Goal: Communication & Community: Answer question/provide support

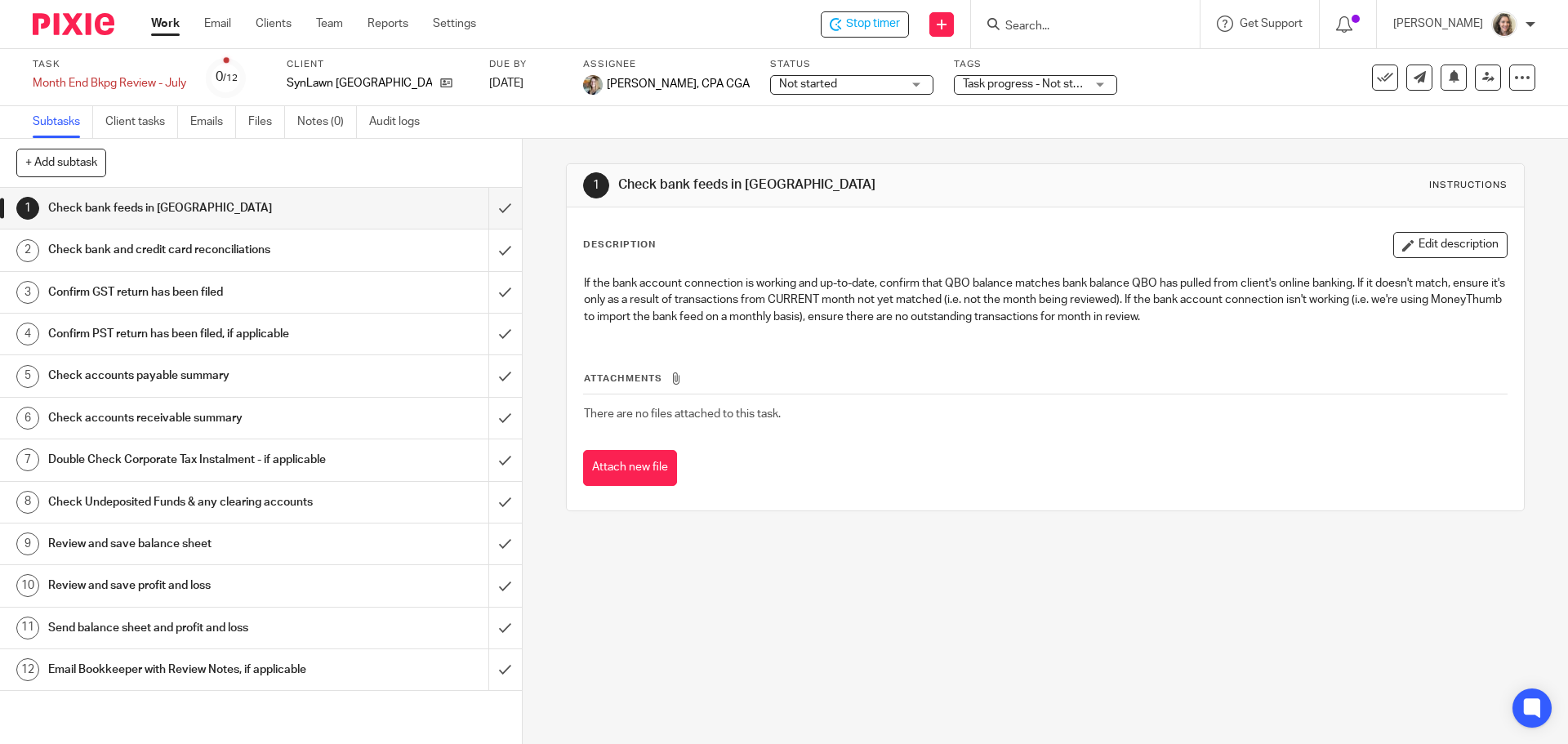
click at [92, 637] on h1 "Send balance sheet and profit and loss" at bounding box center [189, 628] width 283 height 24
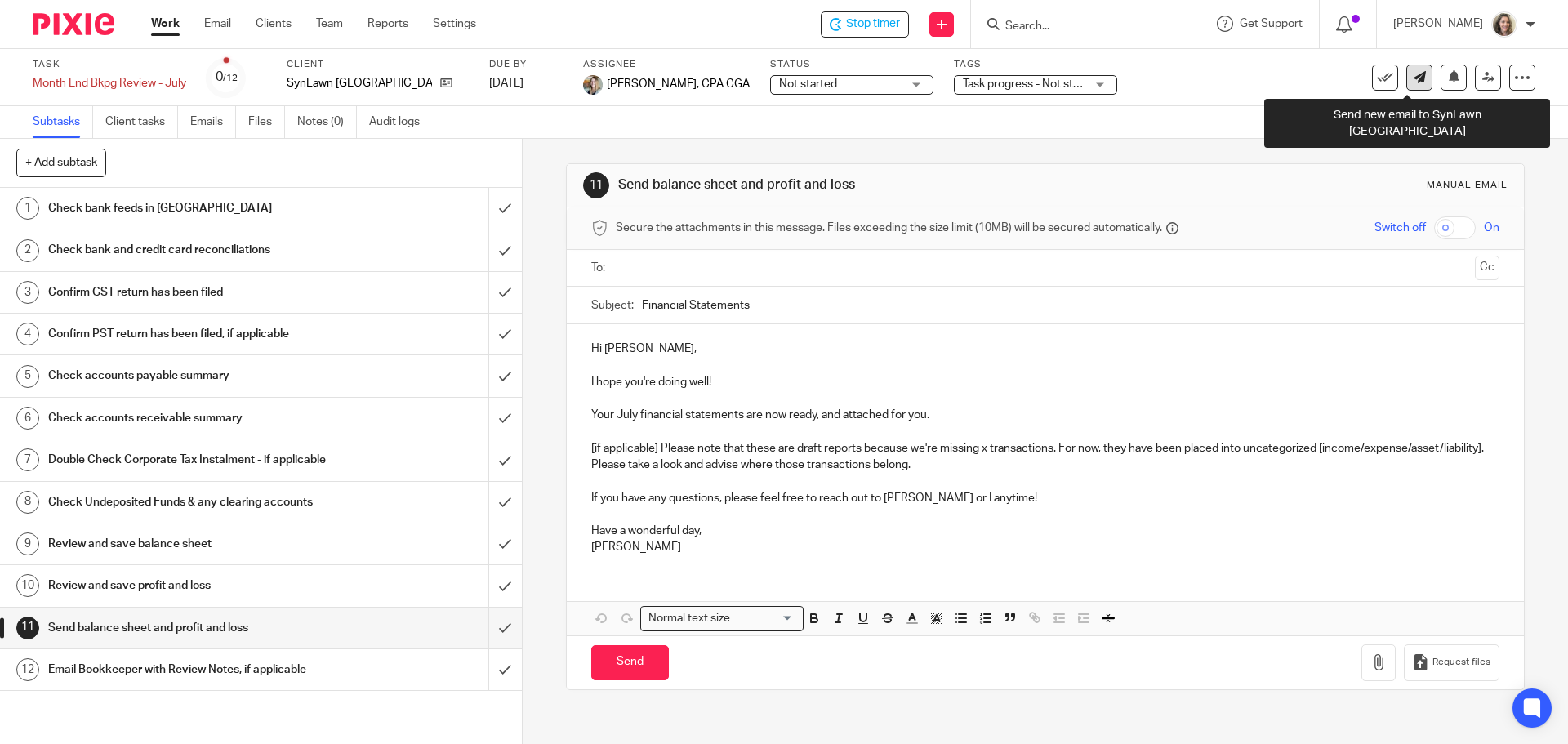
click at [1414, 77] on icon at bounding box center [1419, 77] width 13 height 13
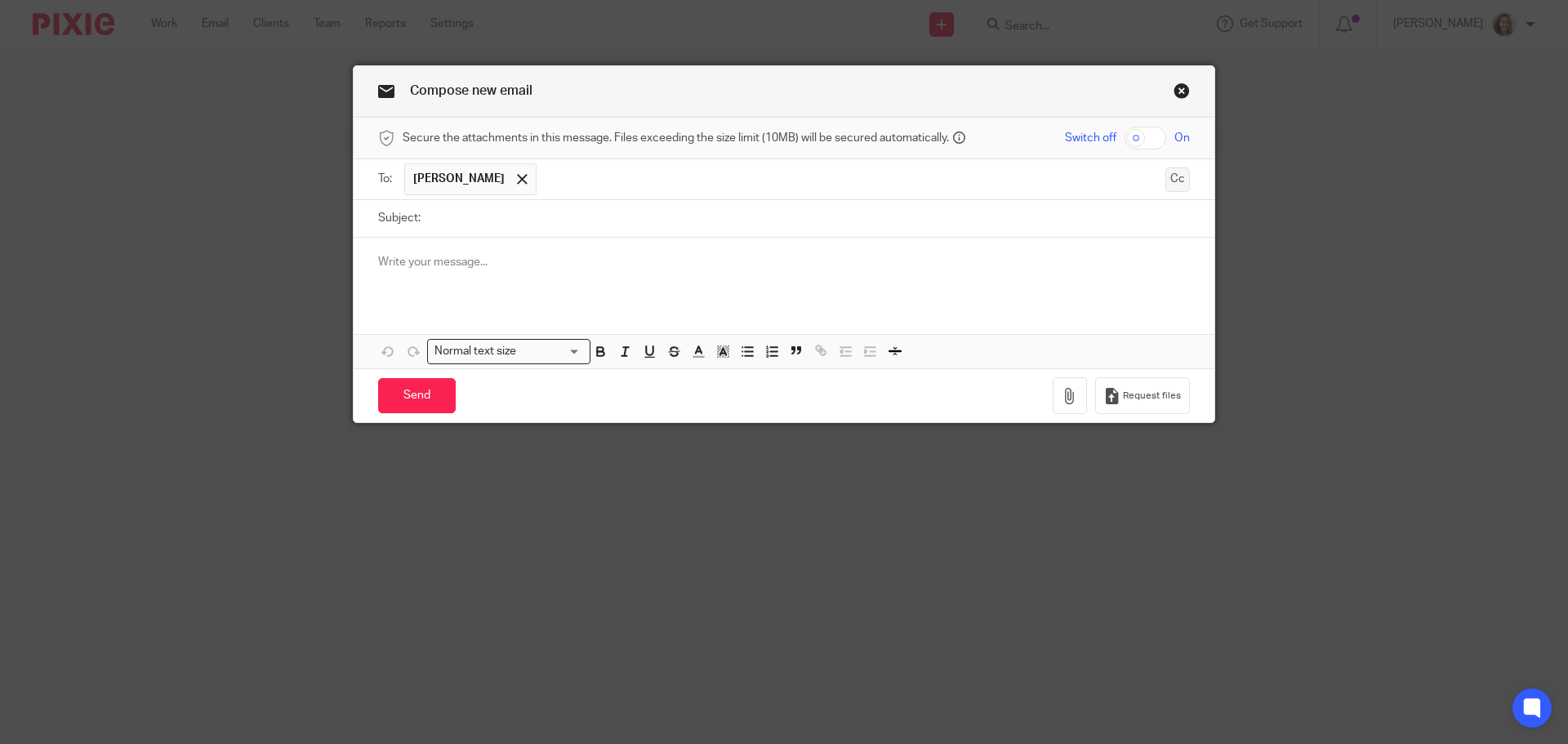
click at [1166, 180] on button "Cc" at bounding box center [1177, 179] width 24 height 24
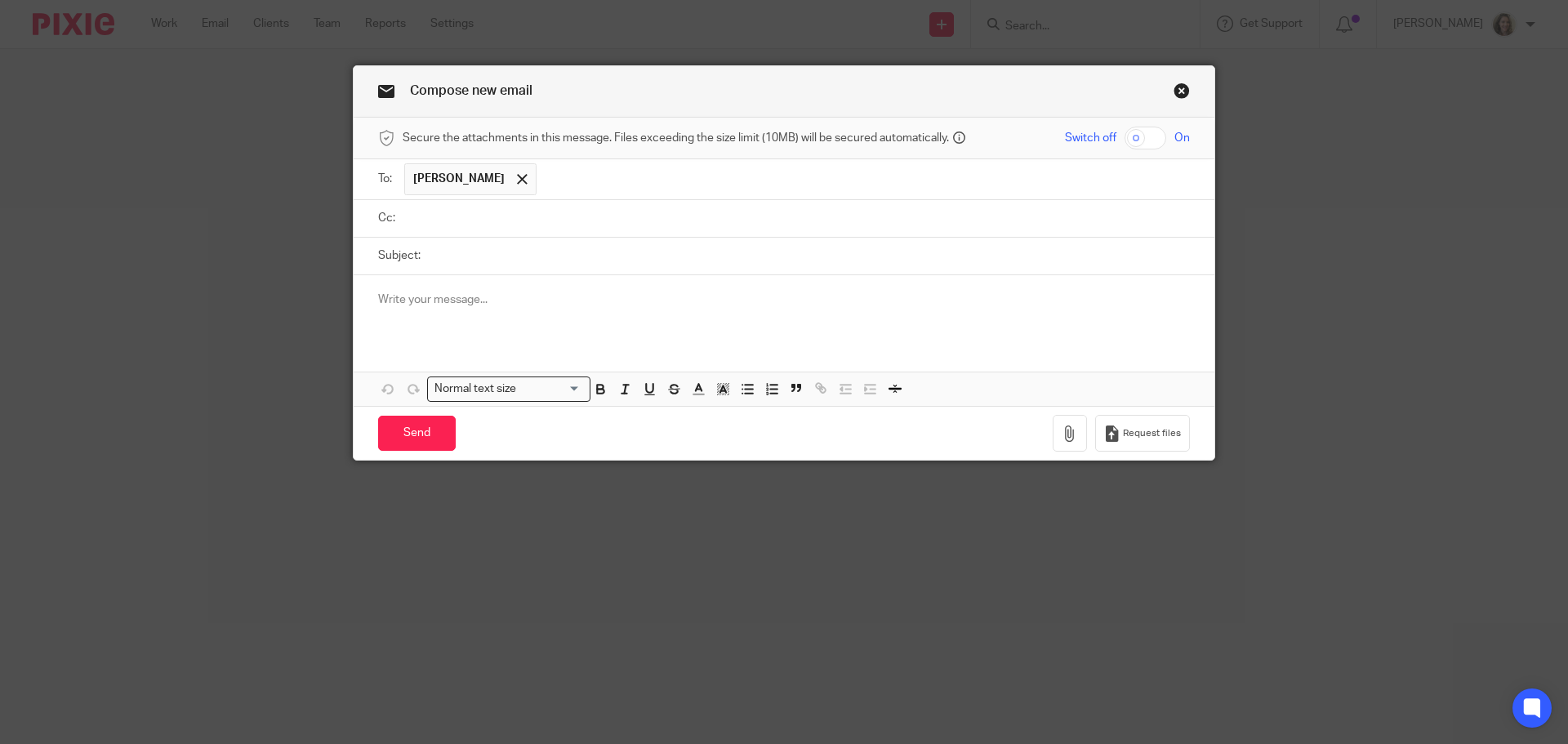
click at [955, 211] on input "text" at bounding box center [796, 218] width 775 height 19
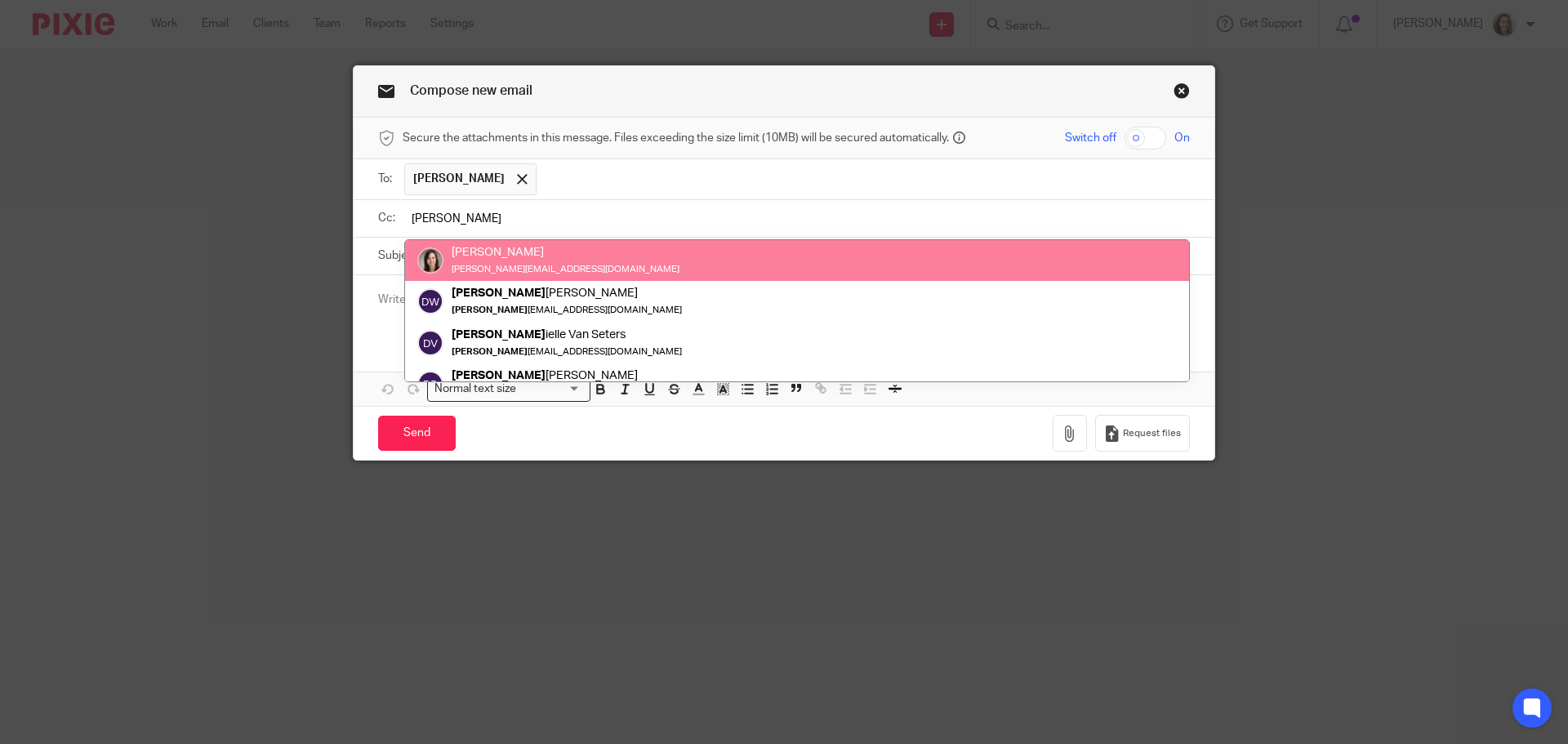
type input "[PERSON_NAME]"
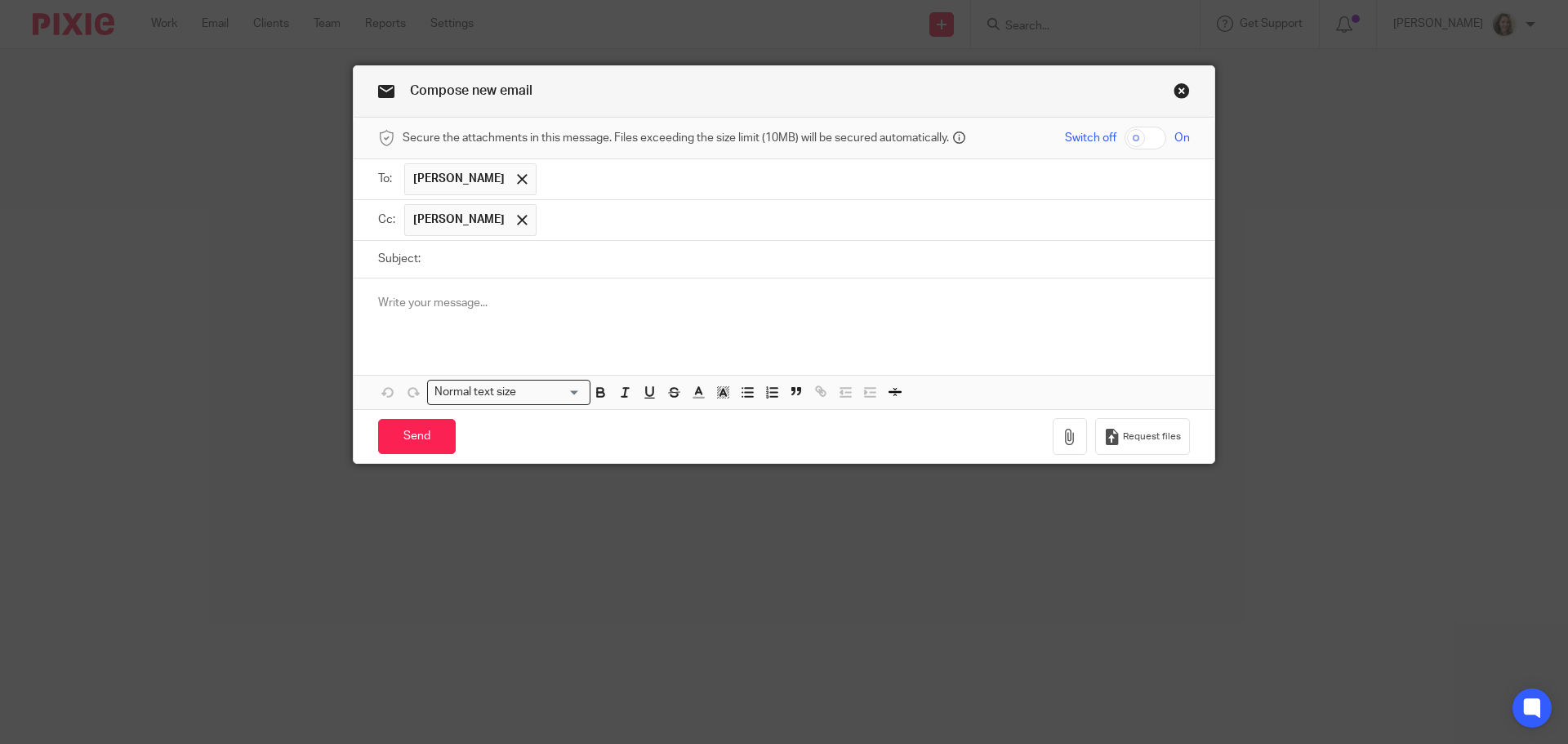
click at [678, 258] on input "Subject:" at bounding box center [809, 260] width 762 height 37
type input "unknown eTransfers"
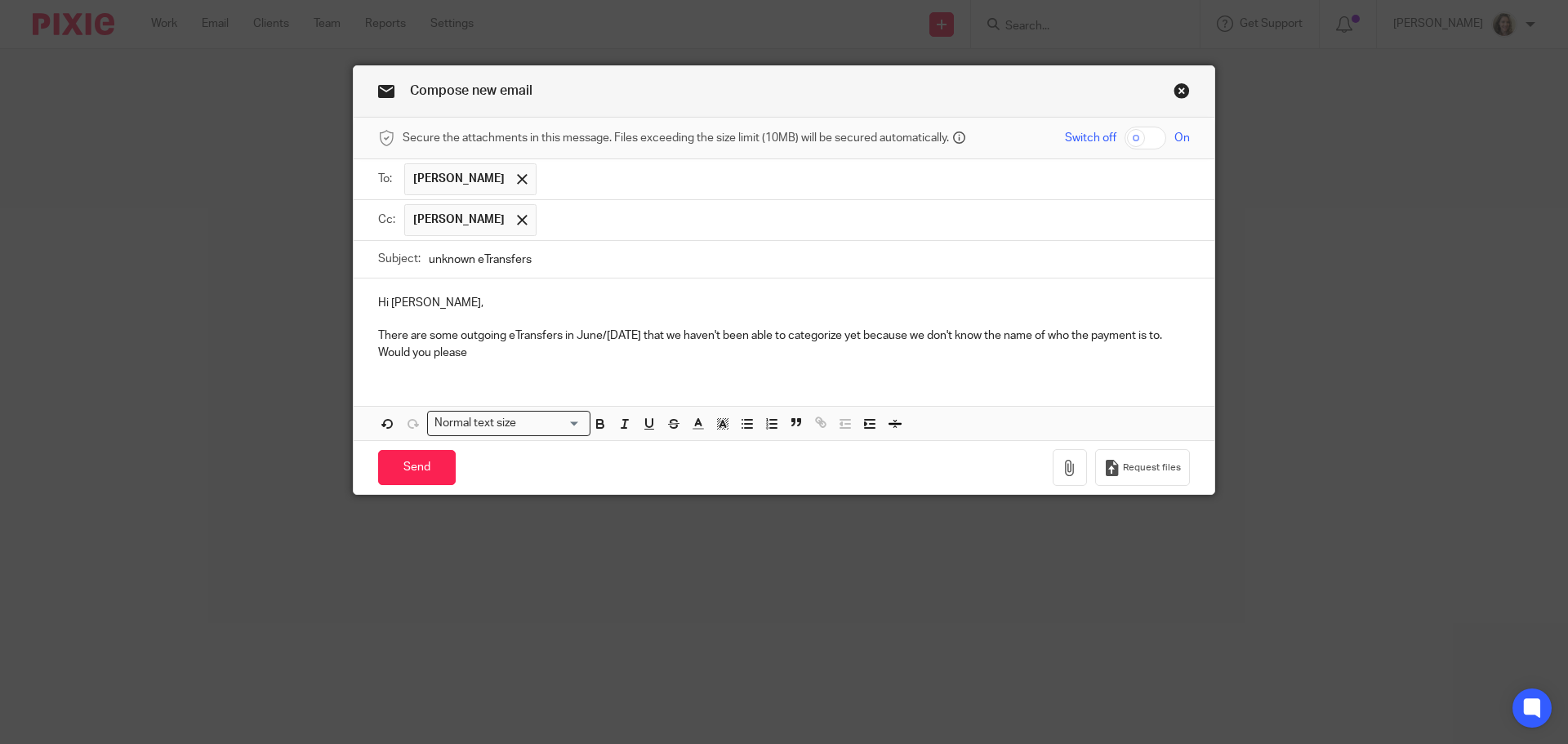
click at [543, 366] on div "Hi Kris, There are some outgoing eTransfers in June/July 2025 that we haven't b…" at bounding box center [784, 326] width 861 height 95
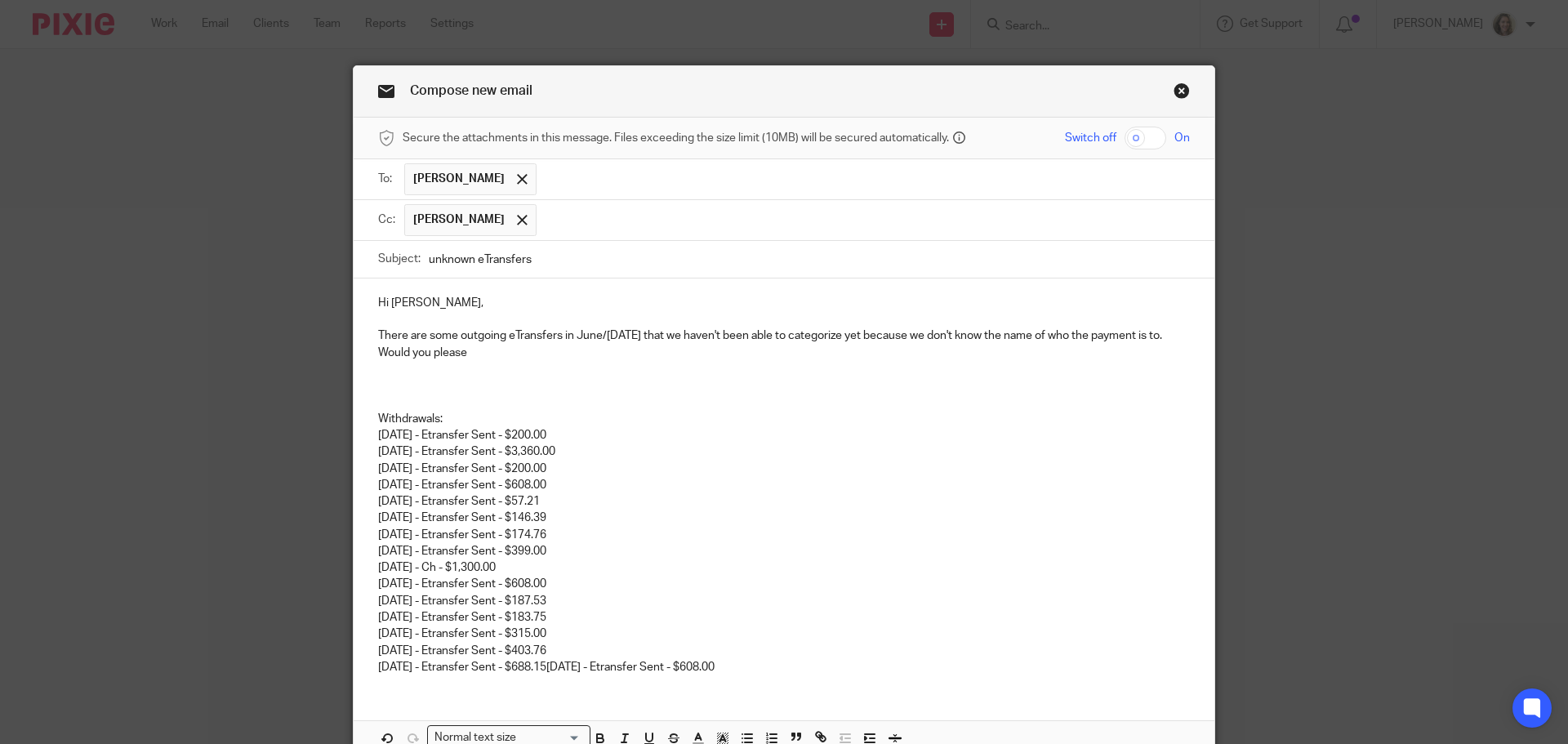
click at [543, 360] on div "Hi Kris, There are some outgoing eTransfers in June/July 2025 that we haven't b…" at bounding box center [784, 483] width 861 height 410
click at [523, 342] on p "There are some outgoing eTransfers in June/July 2025 that we haven't been able …" at bounding box center [784, 344] width 812 height 33
click at [525, 355] on p "There are some outgoing eTransfers in June/July 2025 that we haven't been able …" at bounding box center [784, 344] width 812 height 33
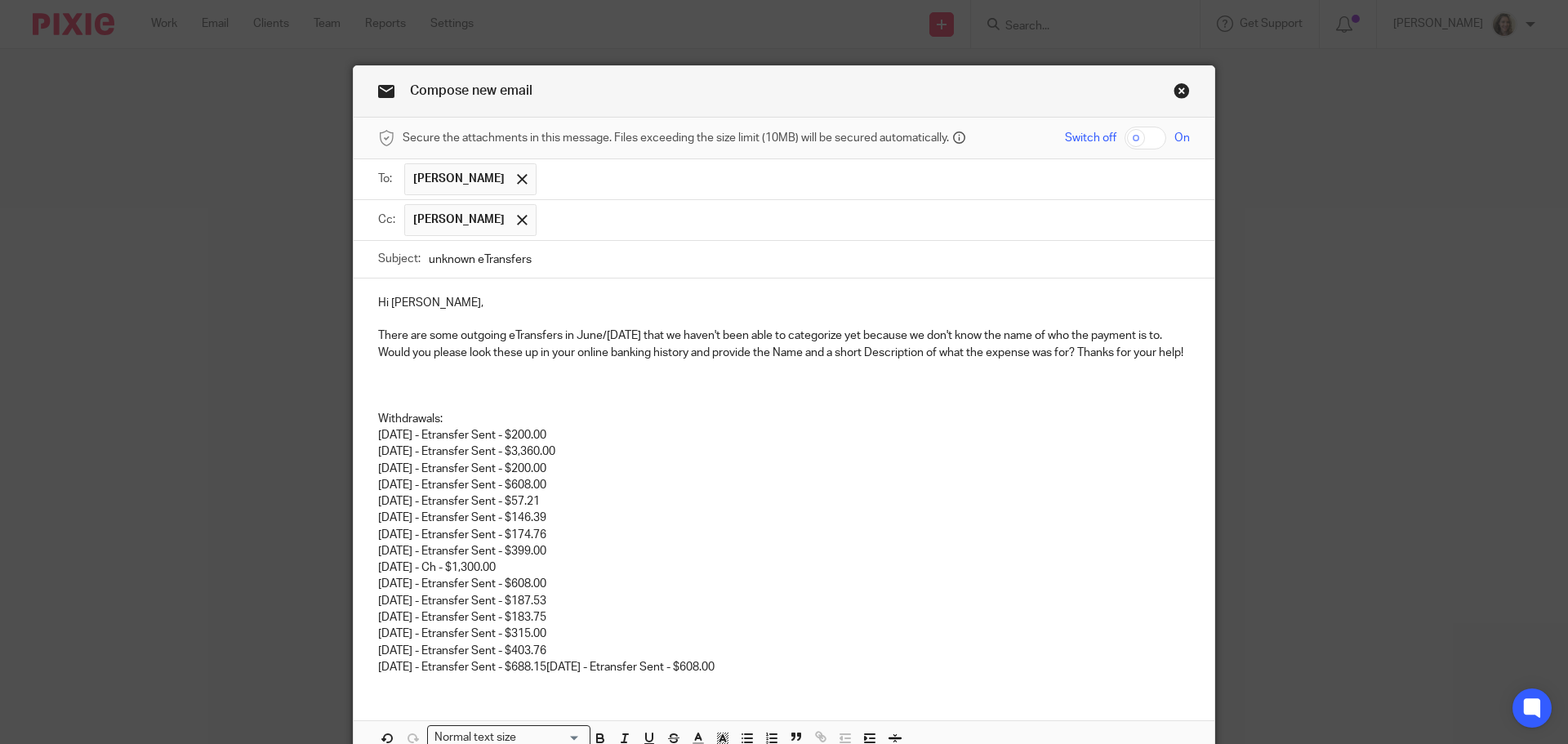
click at [567, 253] on input "unknown eTransfers" at bounding box center [809, 260] width 762 height 37
click at [454, 582] on p "Withdrawals: 06/05/2025 - Etransfer Sent - $200.00 06/05/2025 - Etransfer Sent …" at bounding box center [784, 543] width 812 height 265
drag, startPoint x: 456, startPoint y: 574, endPoint x: 461, endPoint y: 587, distance: 13.9
click at [457, 574] on p "Withdrawals: 06/05/2025 - Etransfer Sent - $200.00 06/05/2025 - Etransfer Sent …" at bounding box center [784, 543] width 812 height 265
click at [459, 587] on p "Withdrawals: 06/05/2025 - Etransfer Sent - $200.00 06/05/2025 - Etransfer Sent …" at bounding box center [784, 543] width 812 height 265
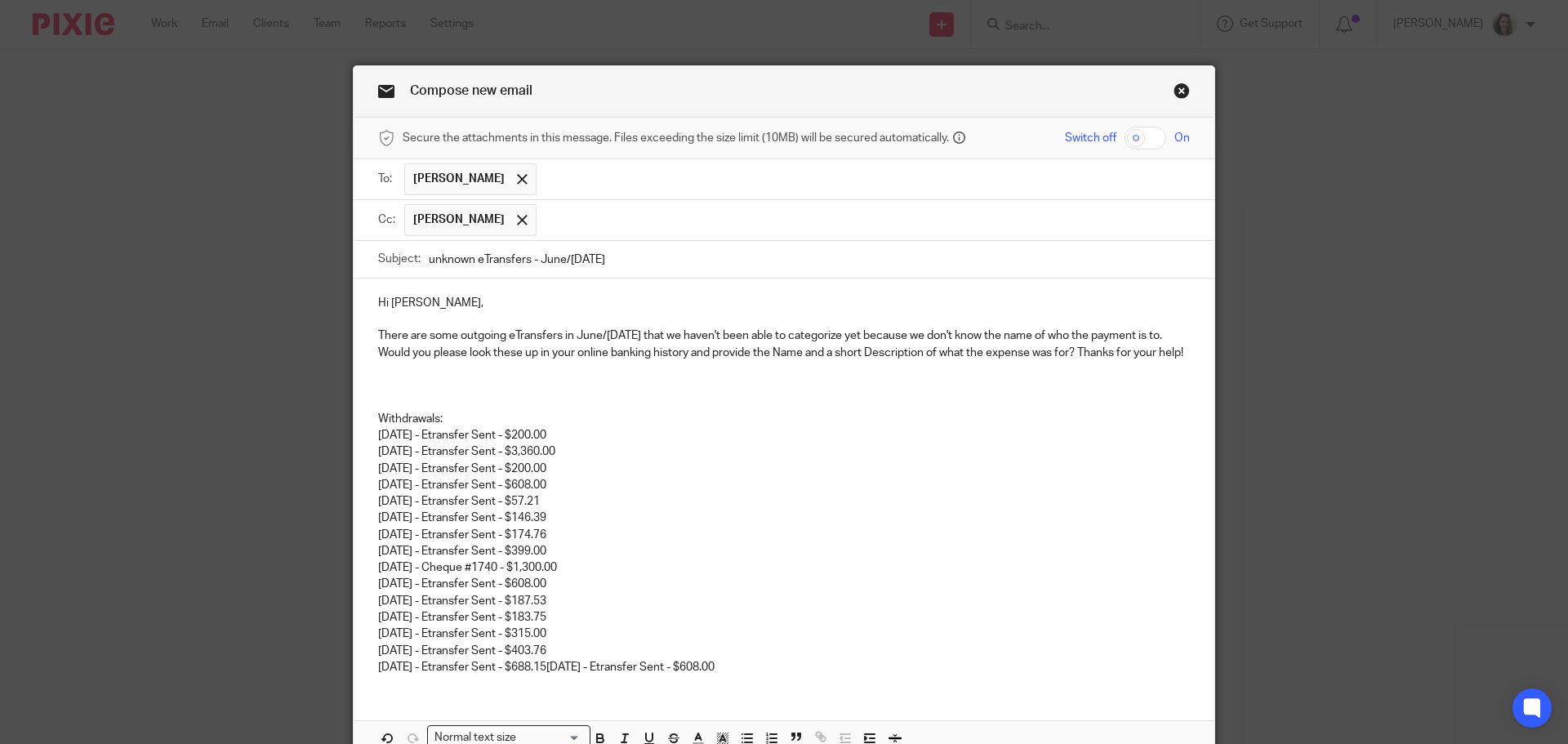
click at [569, 676] on p "Withdrawals: 06/05/2025 - Etransfer Sent - $200.00 06/05/2025 - Etransfer Sent …" at bounding box center [784, 543] width 812 height 265
drag, startPoint x: 1080, startPoint y: 345, endPoint x: 1101, endPoint y: 374, distance: 35.8
click at [1080, 345] on p "There are some outgoing eTransfers in June/July 2025 that we haven't been able …" at bounding box center [784, 344] width 812 height 33
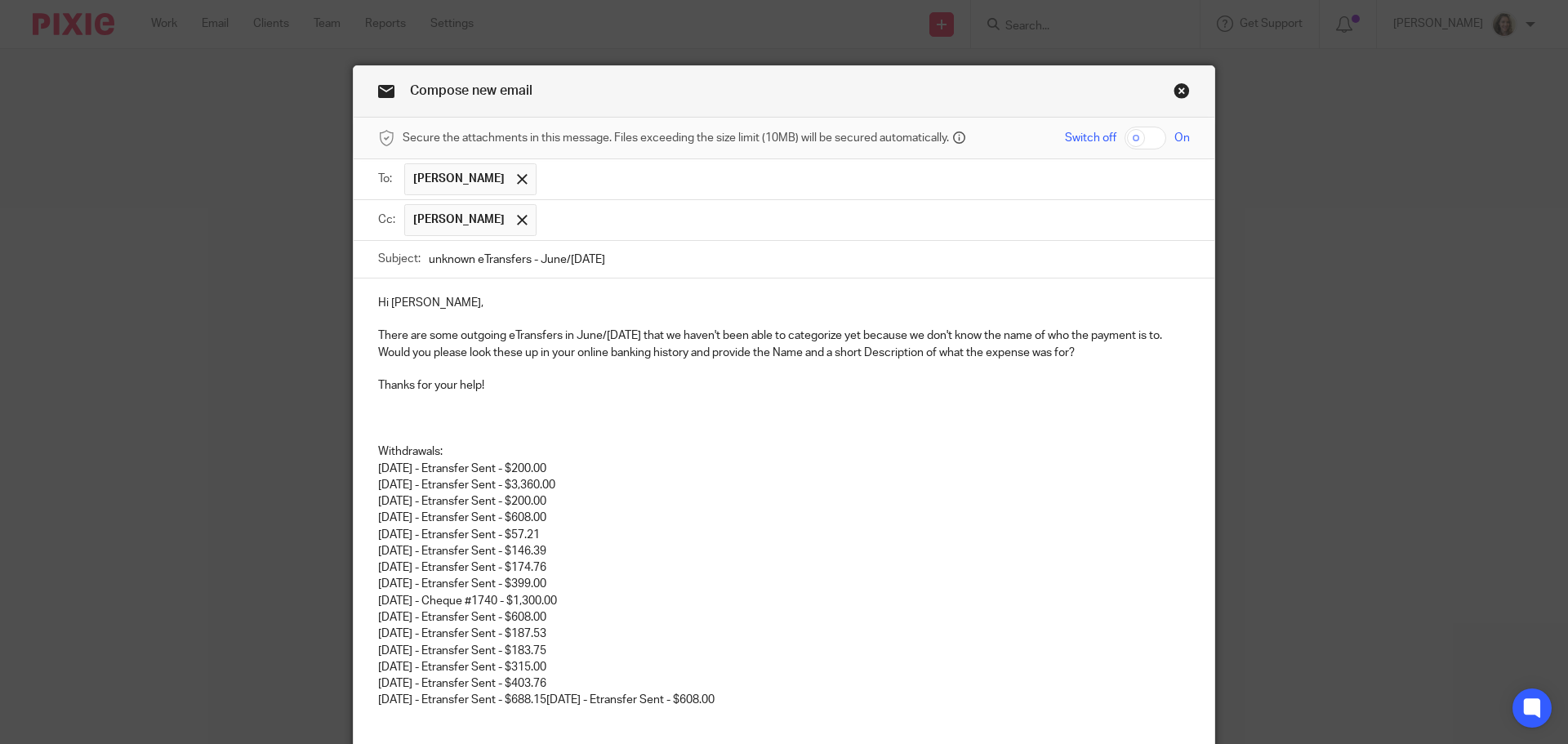
click at [429, 258] on input "unknown eTransfers - June/July 2025" at bounding box center [809, 260] width 762 height 37
type input "SynLawn - unknown eTransfers - June/July 2025"
click at [516, 397] on p at bounding box center [784, 403] width 812 height 17
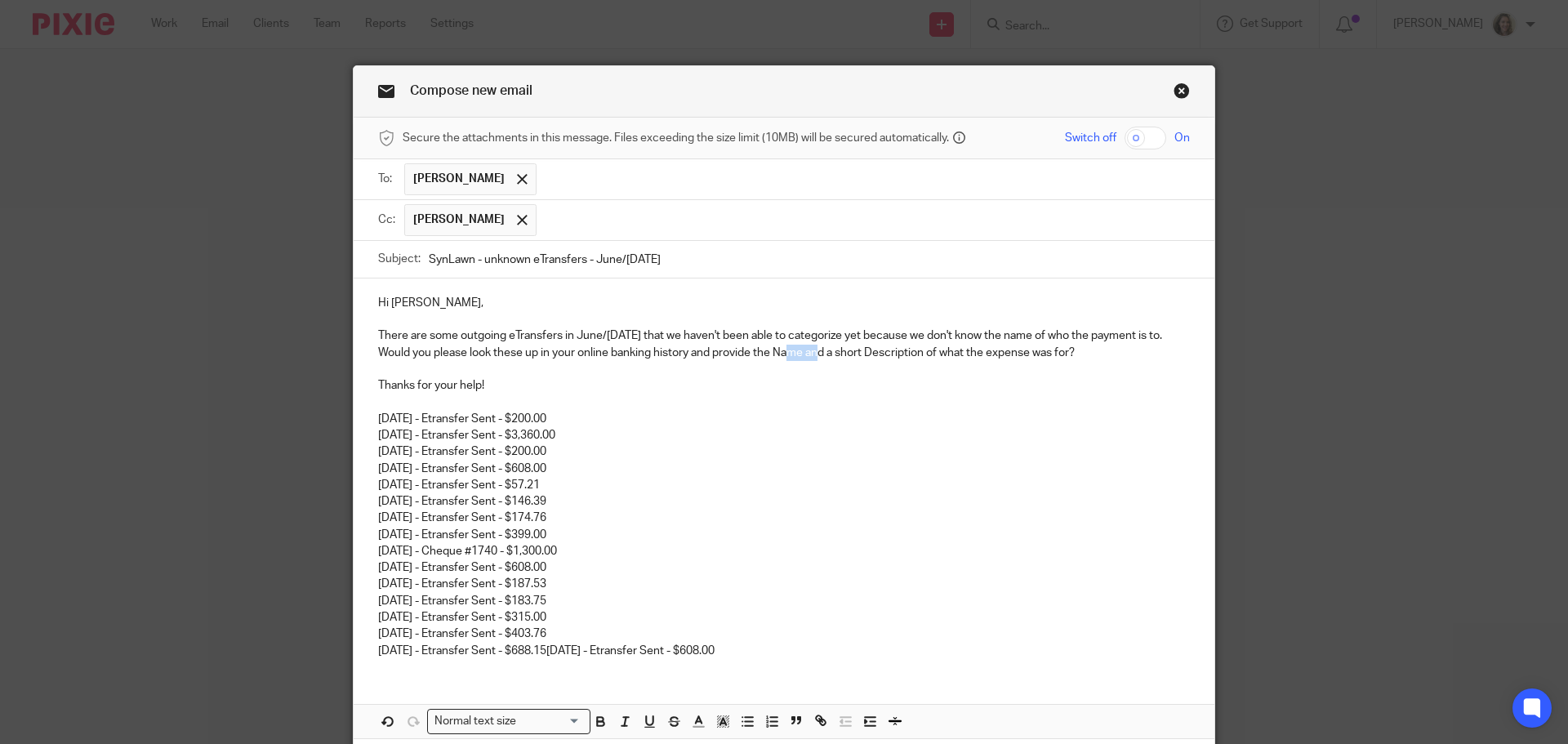
drag, startPoint x: 801, startPoint y: 350, endPoint x: 768, endPoint y: 347, distance: 33.1
click at [768, 347] on p "There are some outgoing eTransfers in June/July 2025 that we haven't been able …" at bounding box center [784, 344] width 812 height 33
click at [593, 723] on icon "button" at bounding box center [600, 721] width 15 height 15
click at [900, 354] on p "There are some outgoing eTransfers in June/July 2025 that we haven't been able …" at bounding box center [784, 344] width 812 height 33
click at [900, 353] on p "There are some outgoing eTransfers in June/July 2025 that we haven't been able …" at bounding box center [784, 344] width 812 height 33
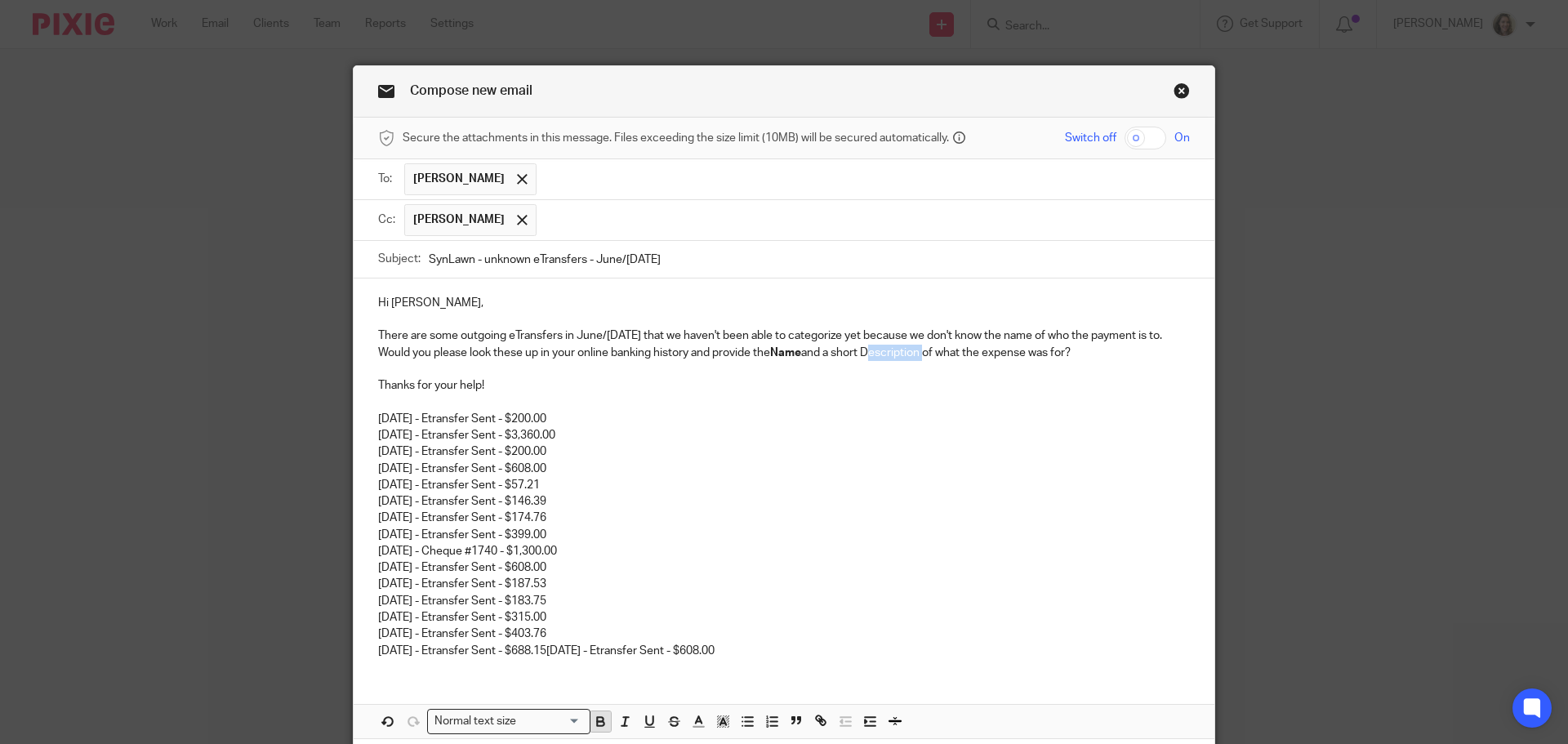
click at [598, 728] on icon "button" at bounding box center [600, 721] width 15 height 15
click at [772, 465] on p "06/05/2025 - Etransfer Sent - $200.00 06/05/2025 - Etransfer Sent - $3,360.00 0…" at bounding box center [784, 527] width 812 height 265
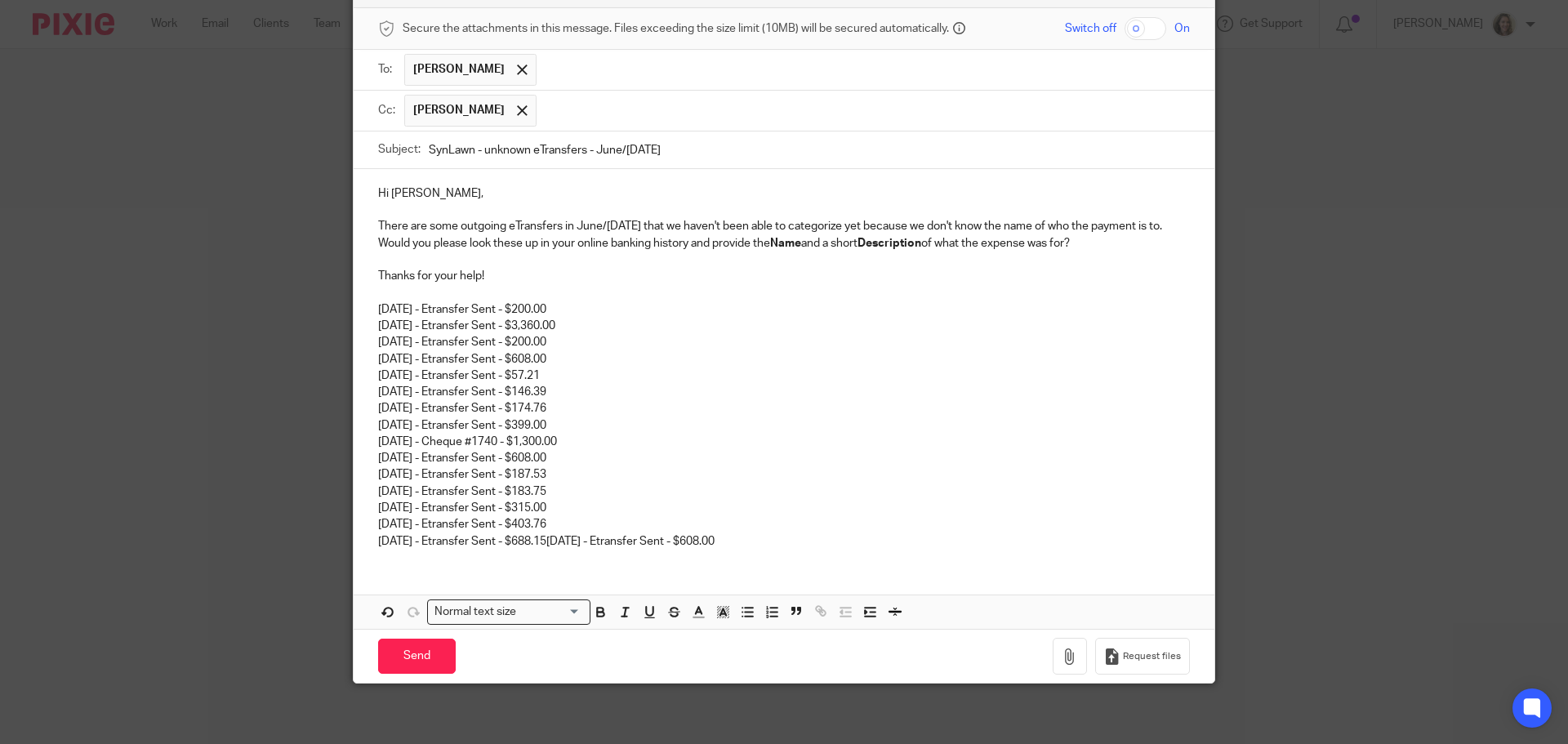
scroll to position [114, 0]
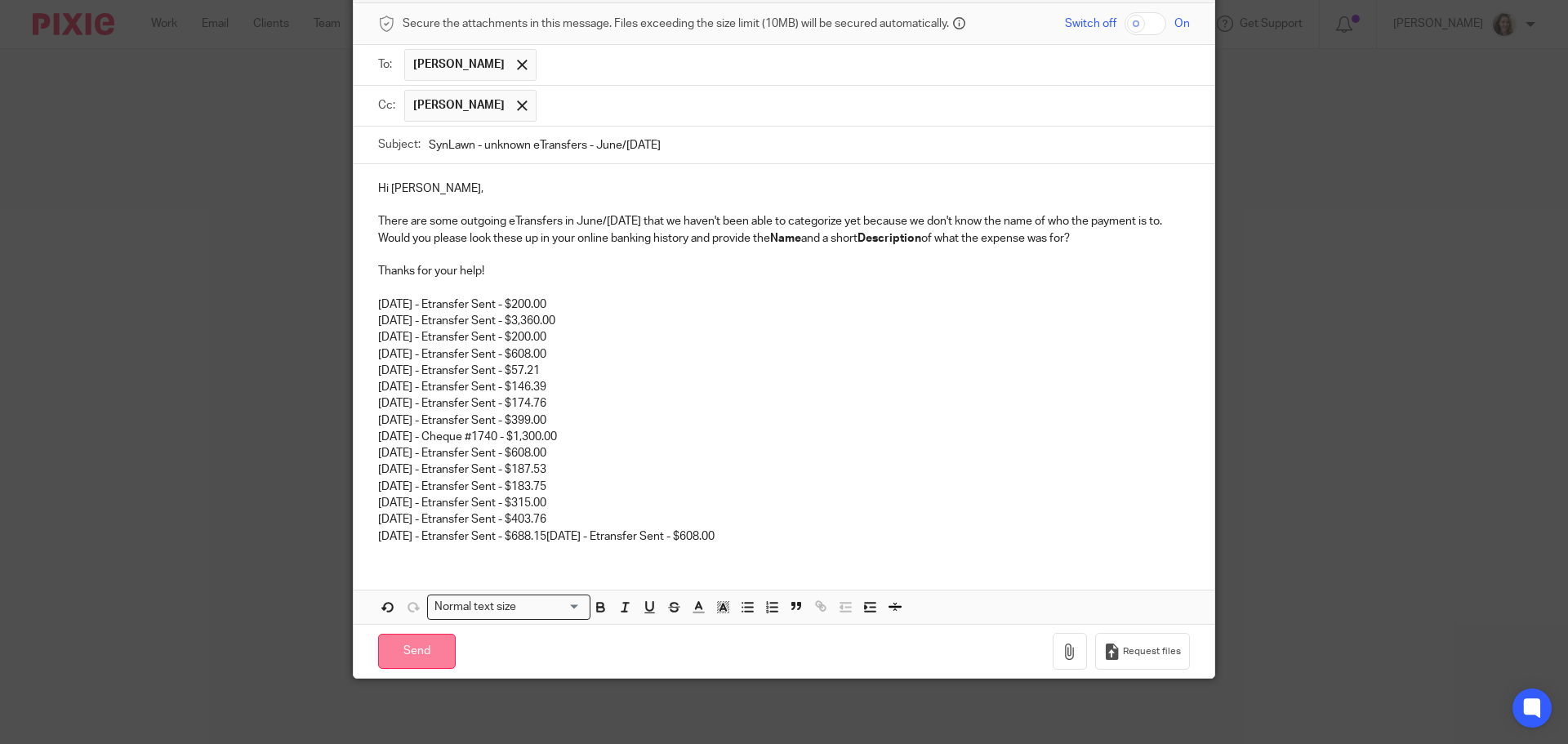
click at [404, 646] on input "Send" at bounding box center [416, 651] width 77 height 35
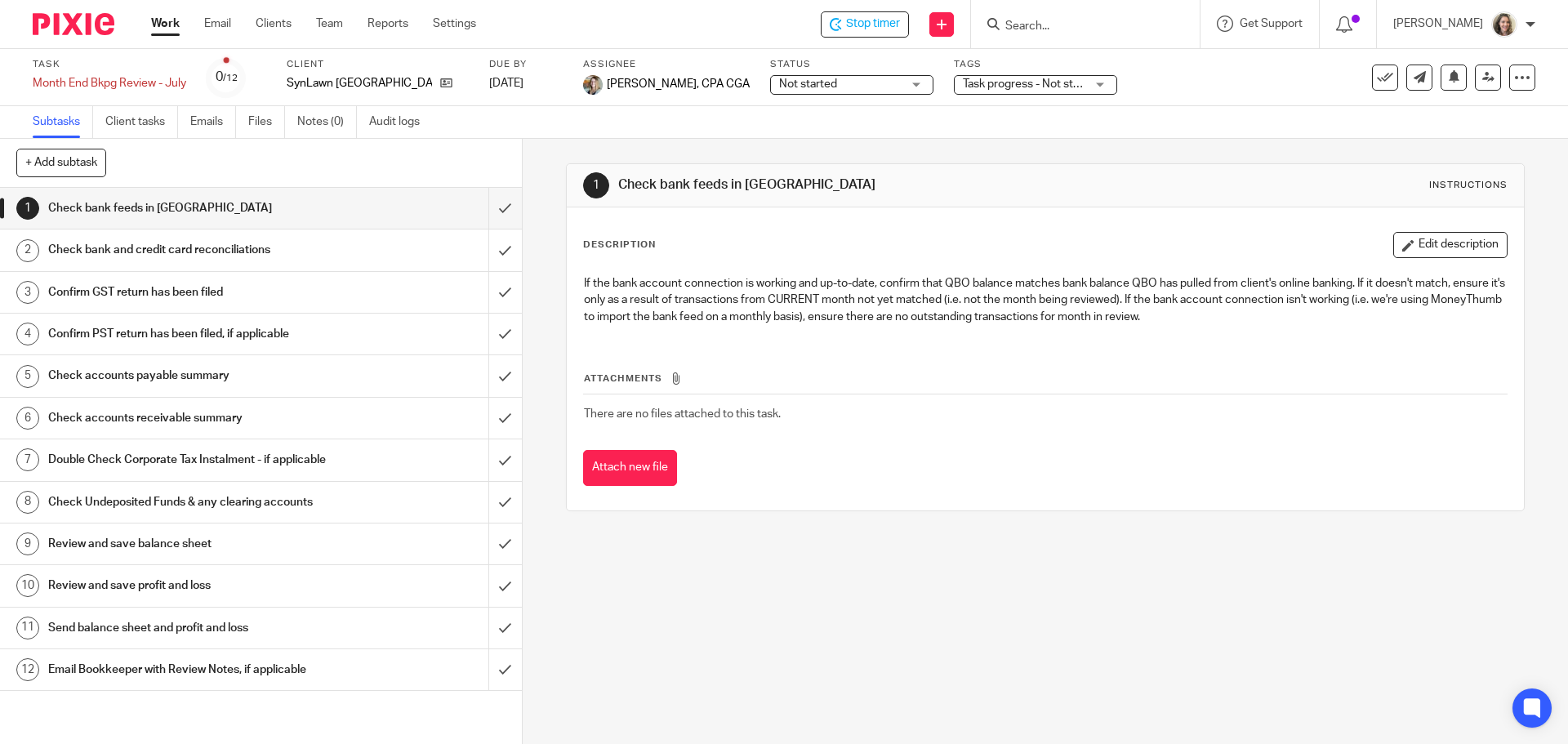
click at [196, 640] on h1 "Send balance sheet and profit and loss" at bounding box center [189, 628] width 283 height 24
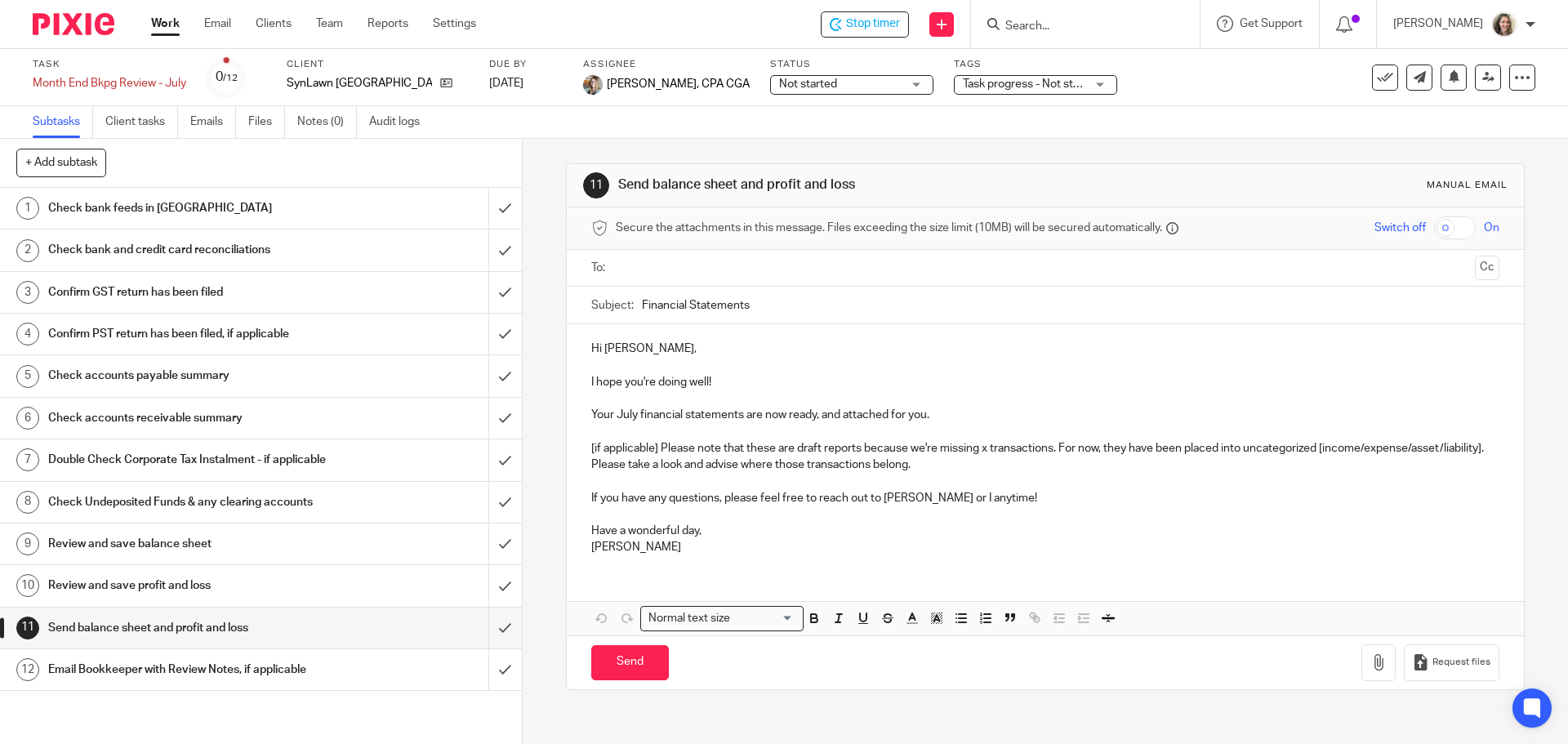
click at [765, 265] on input "text" at bounding box center [1045, 268] width 847 height 19
click at [1475, 271] on button "Cc" at bounding box center [1487, 269] width 24 height 24
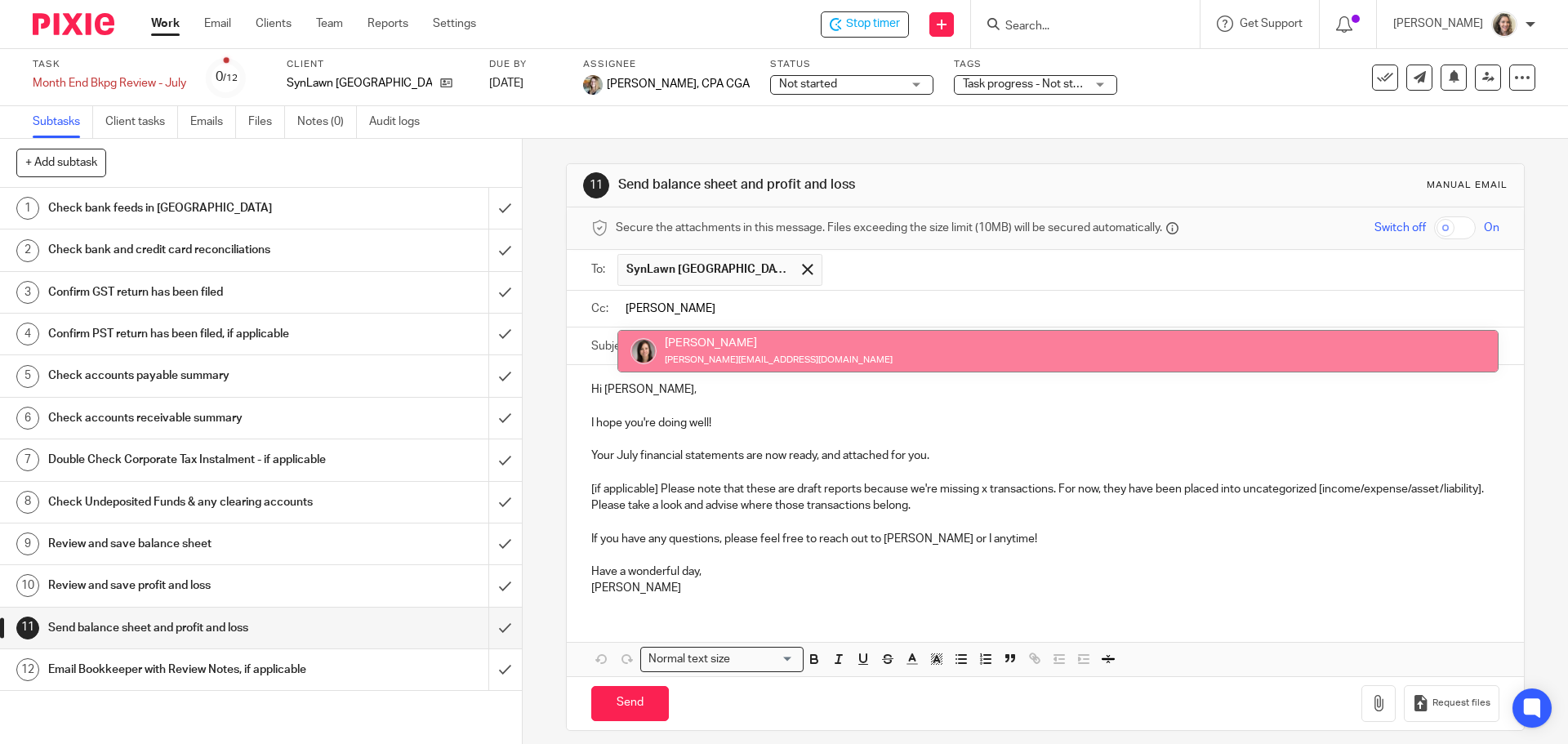
type input "dan"
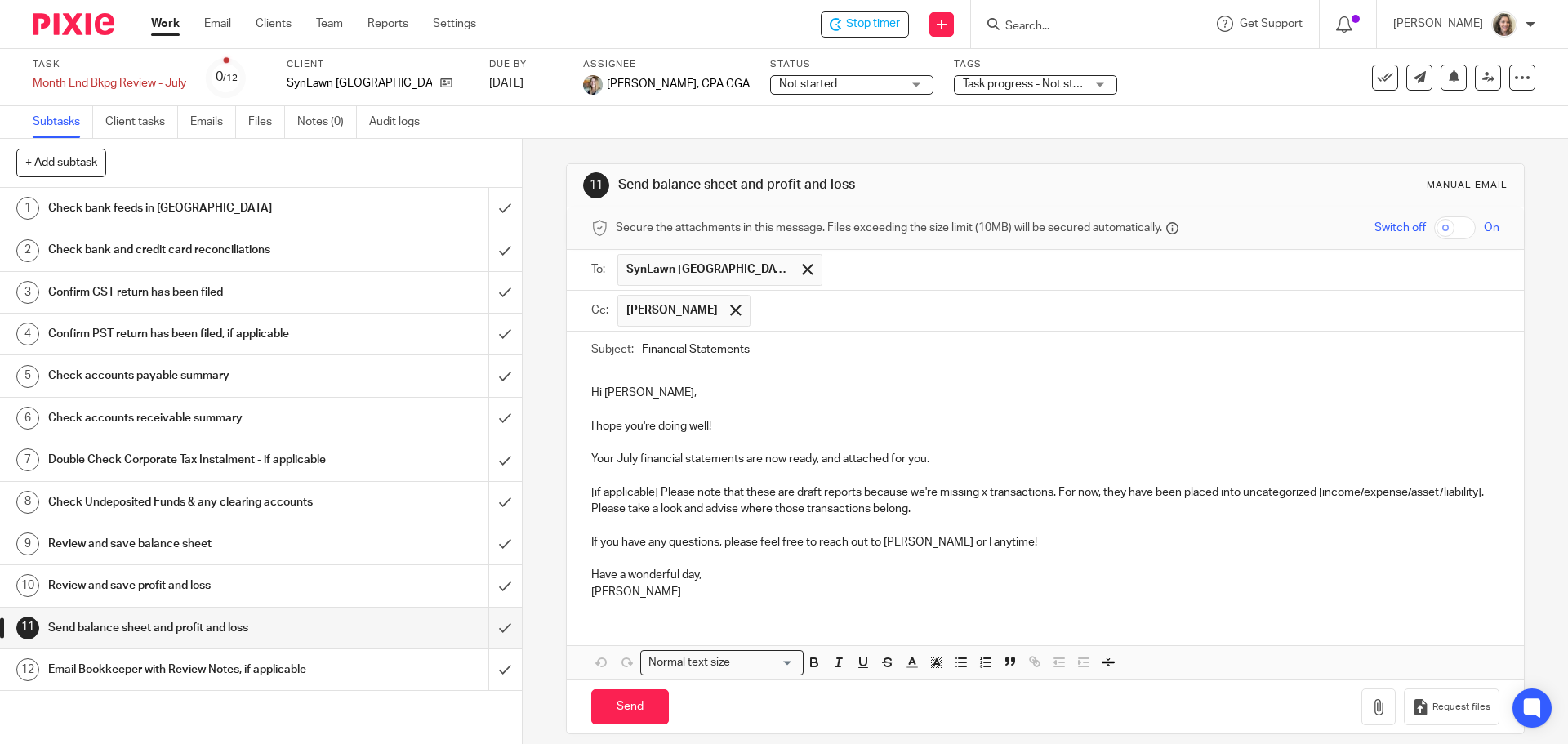
click at [768, 342] on input "Financial Statements" at bounding box center [1070, 350] width 857 height 37
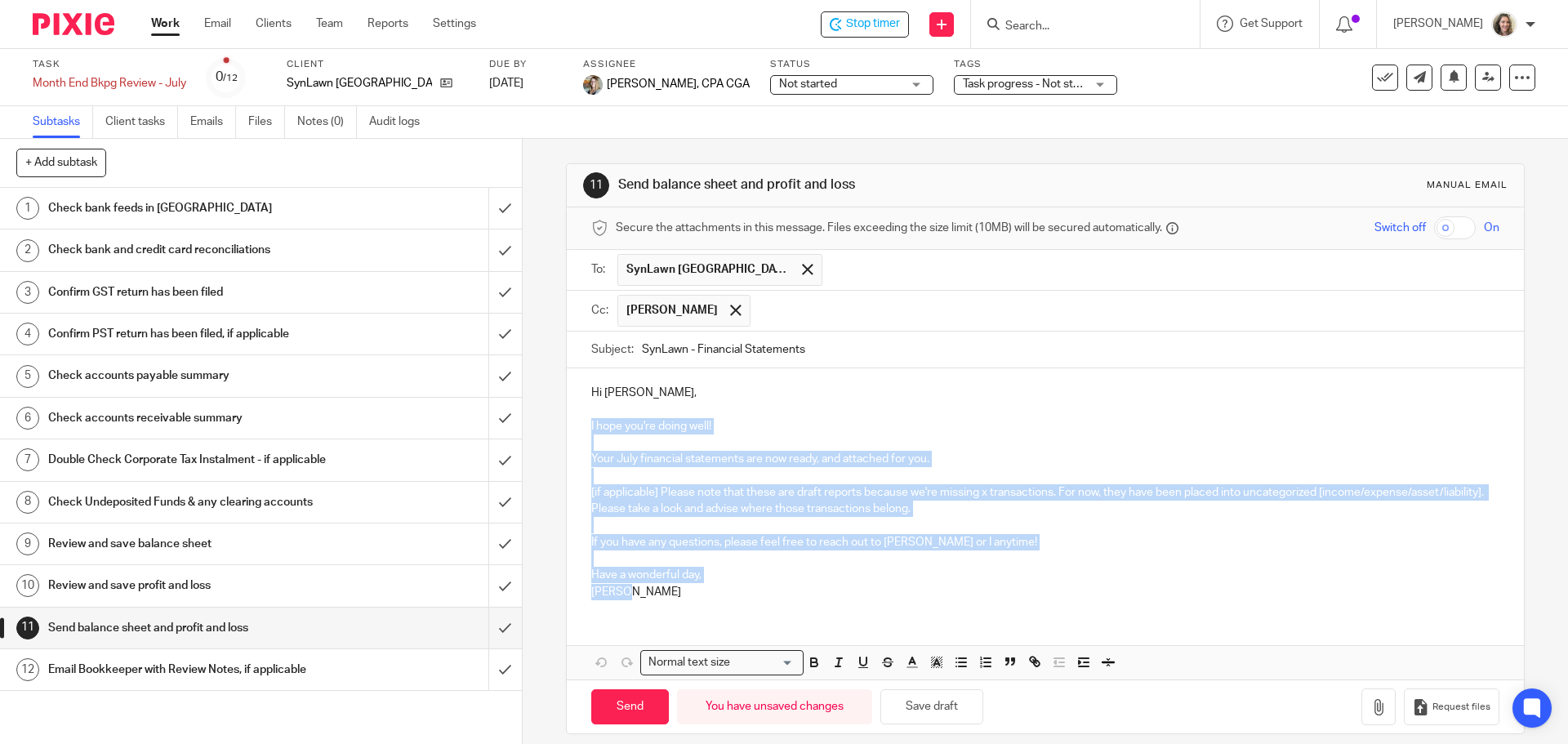
drag, startPoint x: 653, startPoint y: 591, endPoint x: 568, endPoint y: 431, distance: 181.2
click at [568, 431] on div "Hi Kris, I hope you're doing well! Your July financial statements are now ready…" at bounding box center [1045, 490] width 956 height 243
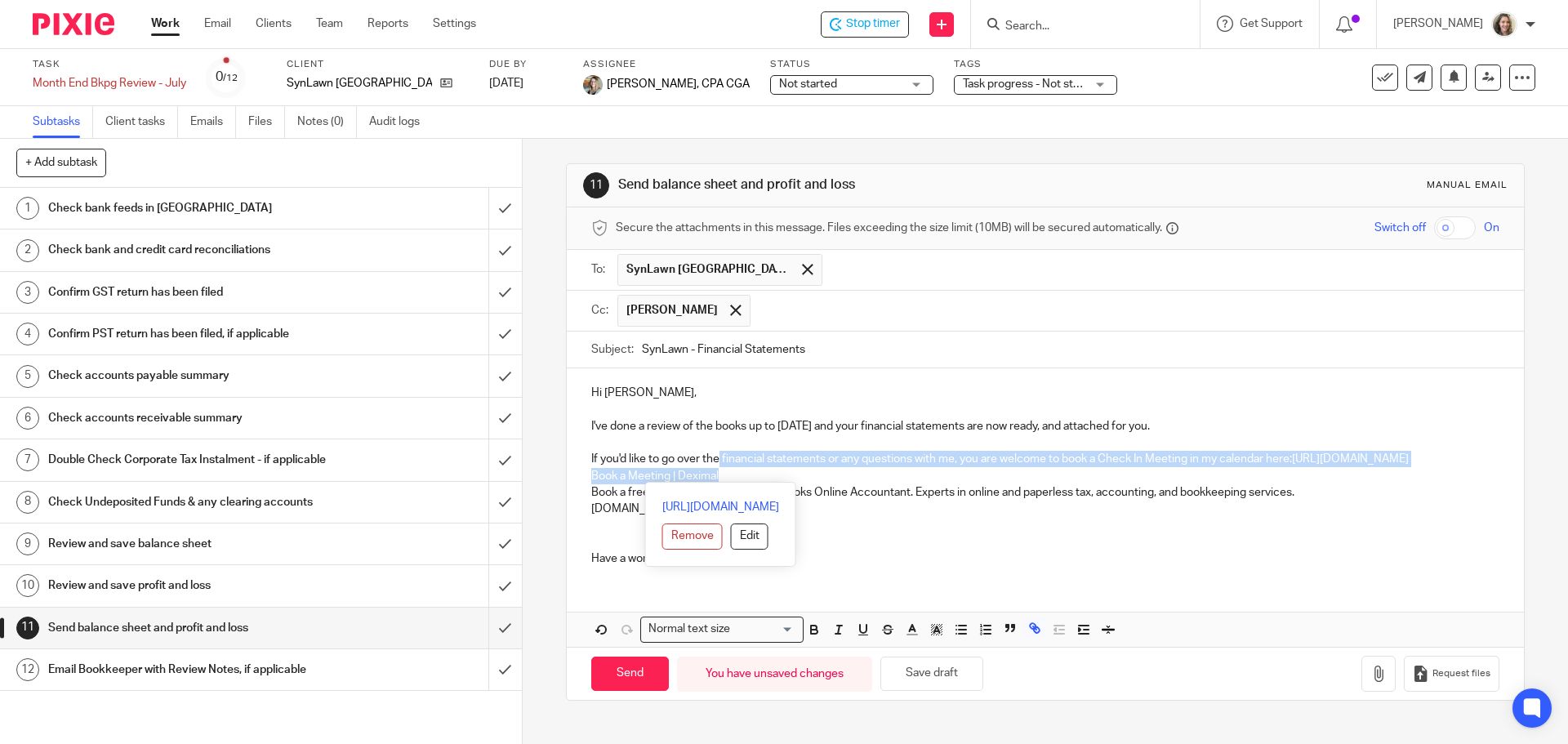
drag, startPoint x: 799, startPoint y: 477, endPoint x: 715, endPoint y: 459, distance: 85.9
click at [715, 459] on div "Hi Kris, I've done a review of the books up to July 31 and your financial state…" at bounding box center [1045, 474] width 956 height 211
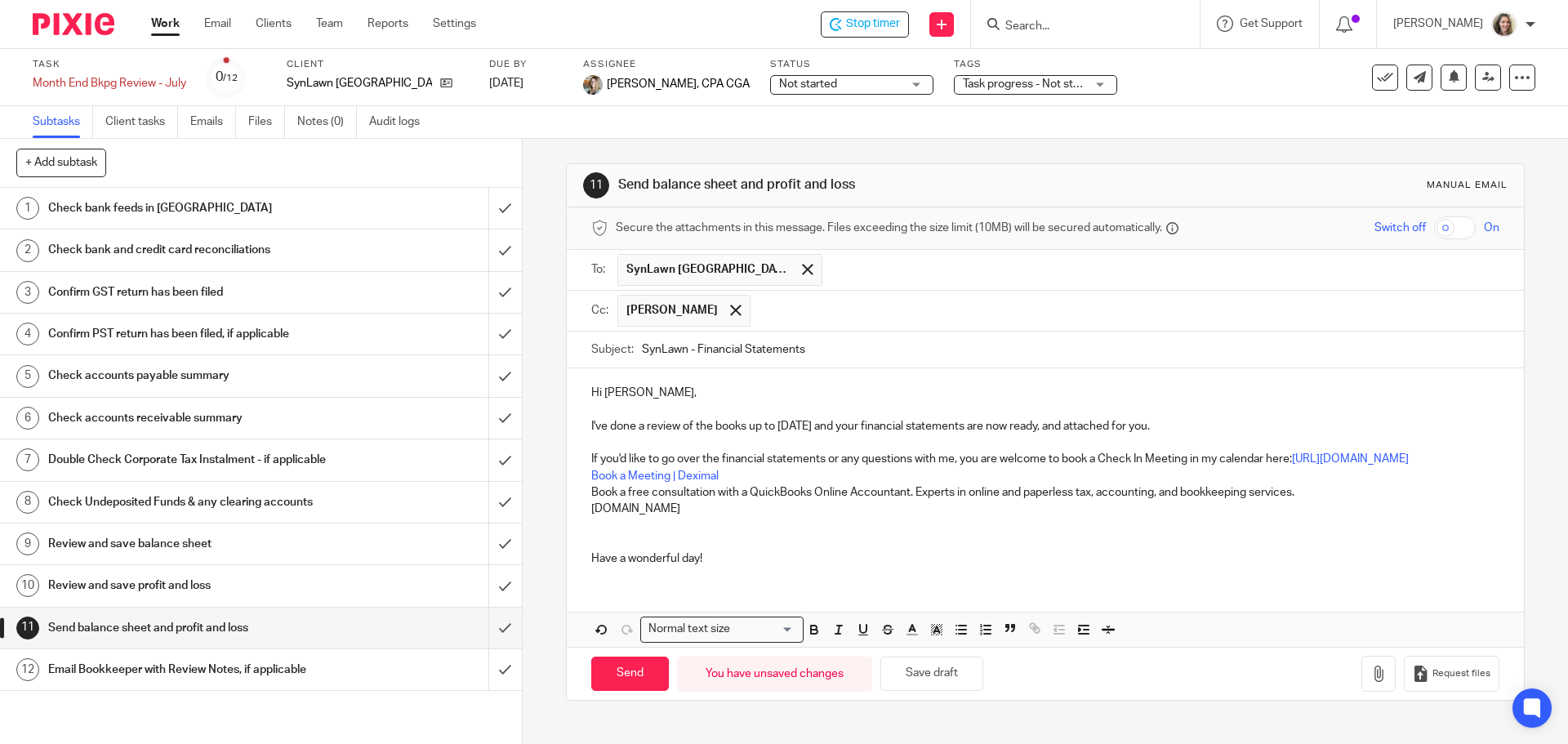
click at [1005, 526] on p at bounding box center [1045, 525] width 907 height 17
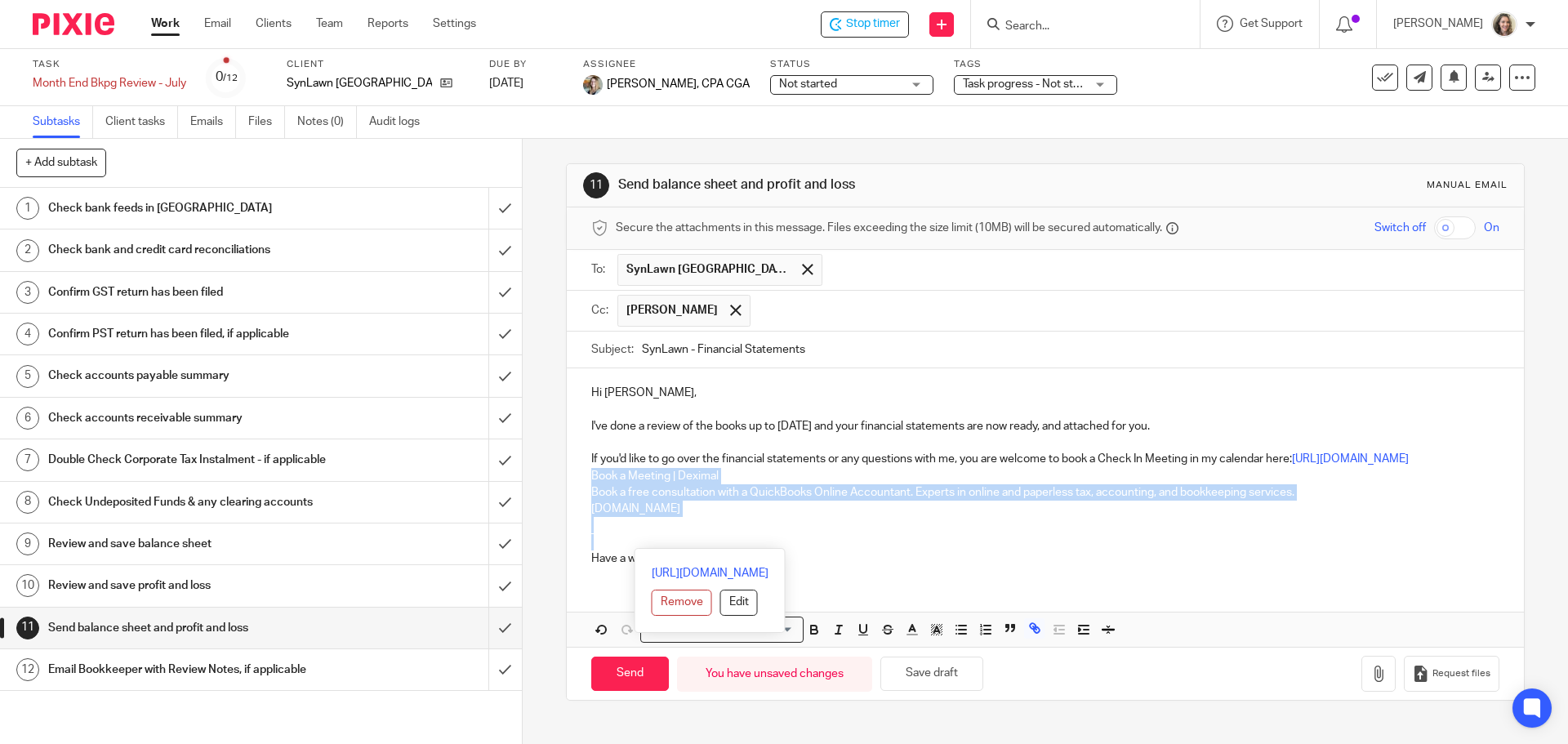
drag, startPoint x: 619, startPoint y: 533, endPoint x: 574, endPoint y: 482, distance: 68.0
click at [574, 482] on div "Hi Kris, I've done a review of the books up to July 31 and your financial state…" at bounding box center [1045, 474] width 956 height 211
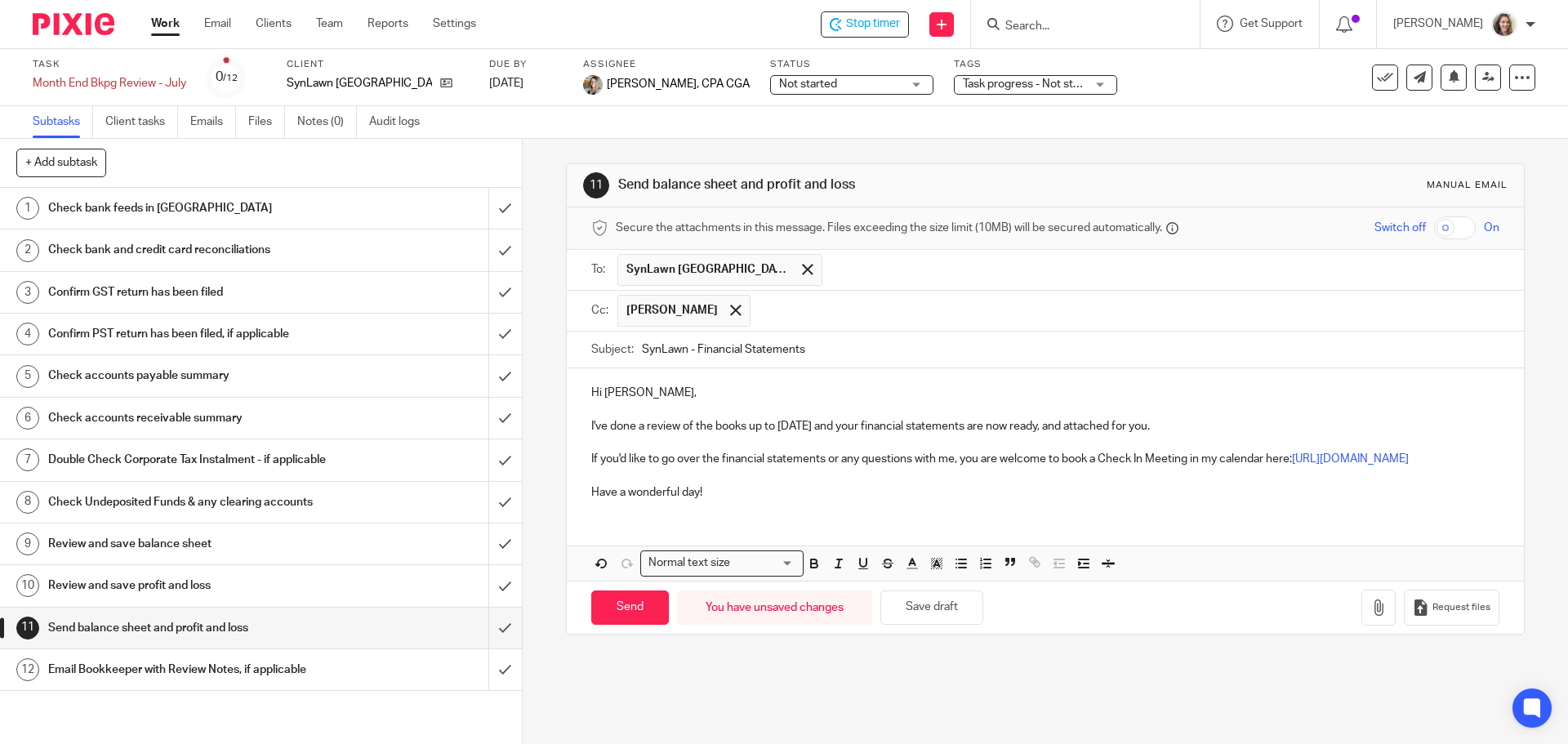
click at [1223, 421] on p "I've done a review of the books up to July 31 and your financial statements are…" at bounding box center [1045, 426] width 907 height 17
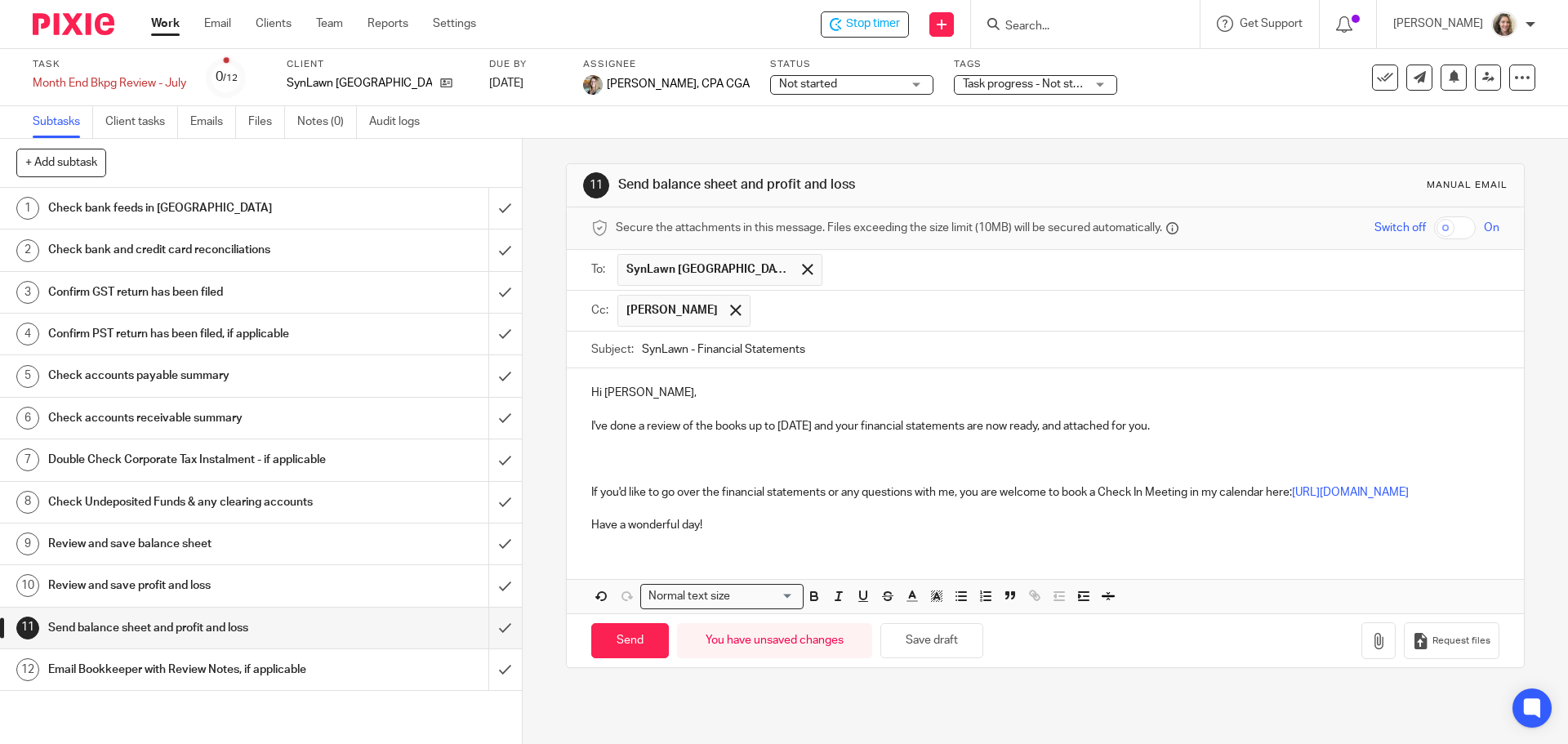
click at [843, 351] on input "SynLawn - Financial Statements" at bounding box center [1070, 350] width 857 height 37
drag, startPoint x: 831, startPoint y: 347, endPoint x: 695, endPoint y: 343, distance: 136.1
click at [695, 343] on input "SynLawn - Financial Statements" at bounding box center [1070, 350] width 857 height 37
paste input "mts to July 31"
type input "SynLawn - Financial Stmts to July 31"
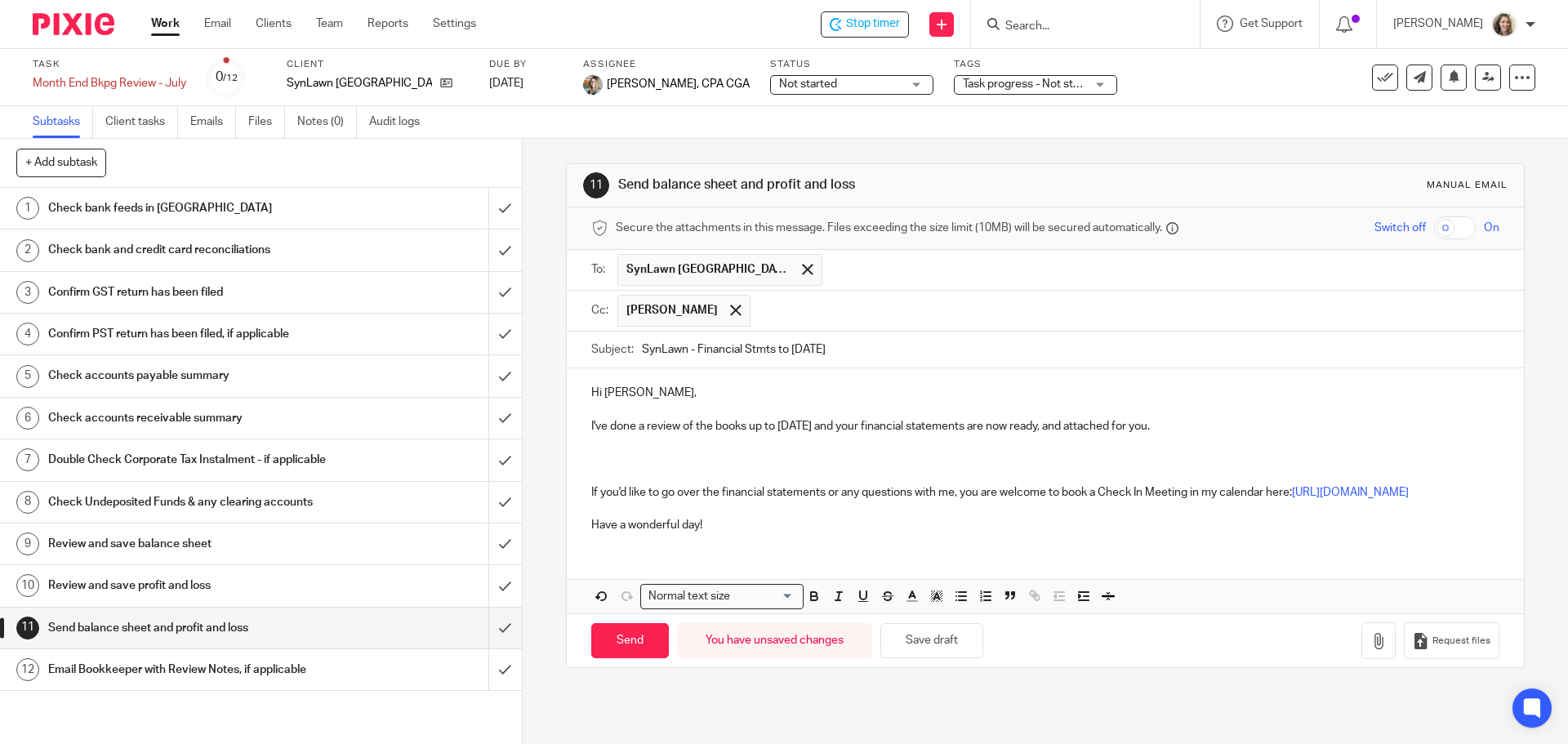
click at [619, 456] on p at bounding box center [1045, 459] width 907 height 17
click at [1139, 455] on p "The list of unknown eTransfers that I just sent you is currently in the account…" at bounding box center [1045, 459] width 907 height 17
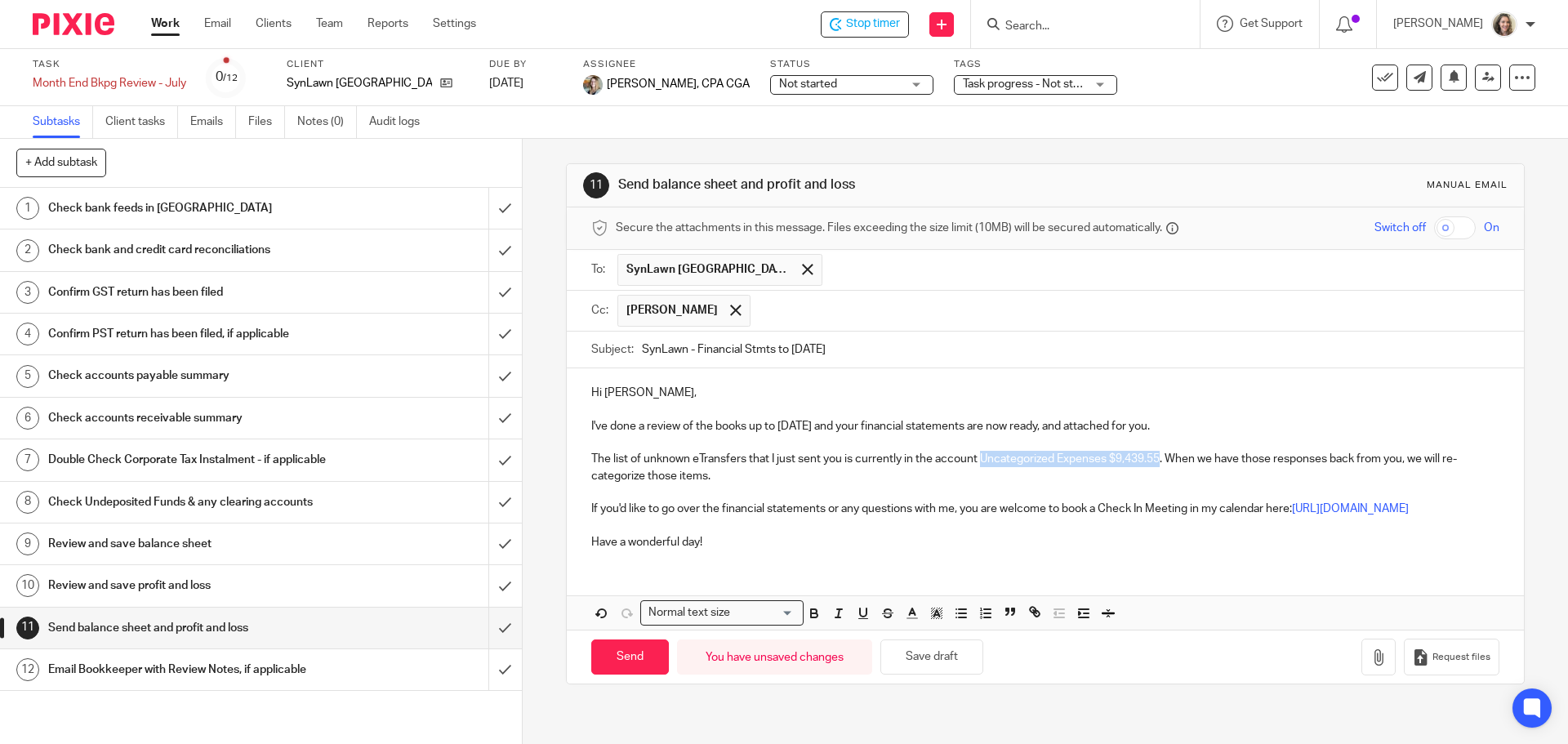
drag, startPoint x: 980, startPoint y: 460, endPoint x: 1156, endPoint y: 461, distance: 176.0
click at [1156, 461] on p "The list of unknown eTransfers that I just sent you is currently in the account…" at bounding box center [1045, 467] width 907 height 33
click at [807, 619] on icon "button" at bounding box center [814, 613] width 15 height 15
click at [775, 535] on p "Have a wonderful day!" at bounding box center [1045, 542] width 907 height 17
click at [737, 472] on p "The list of unknown eTransfers that I just sent you is currently in the account…" at bounding box center [1045, 467] width 907 height 33
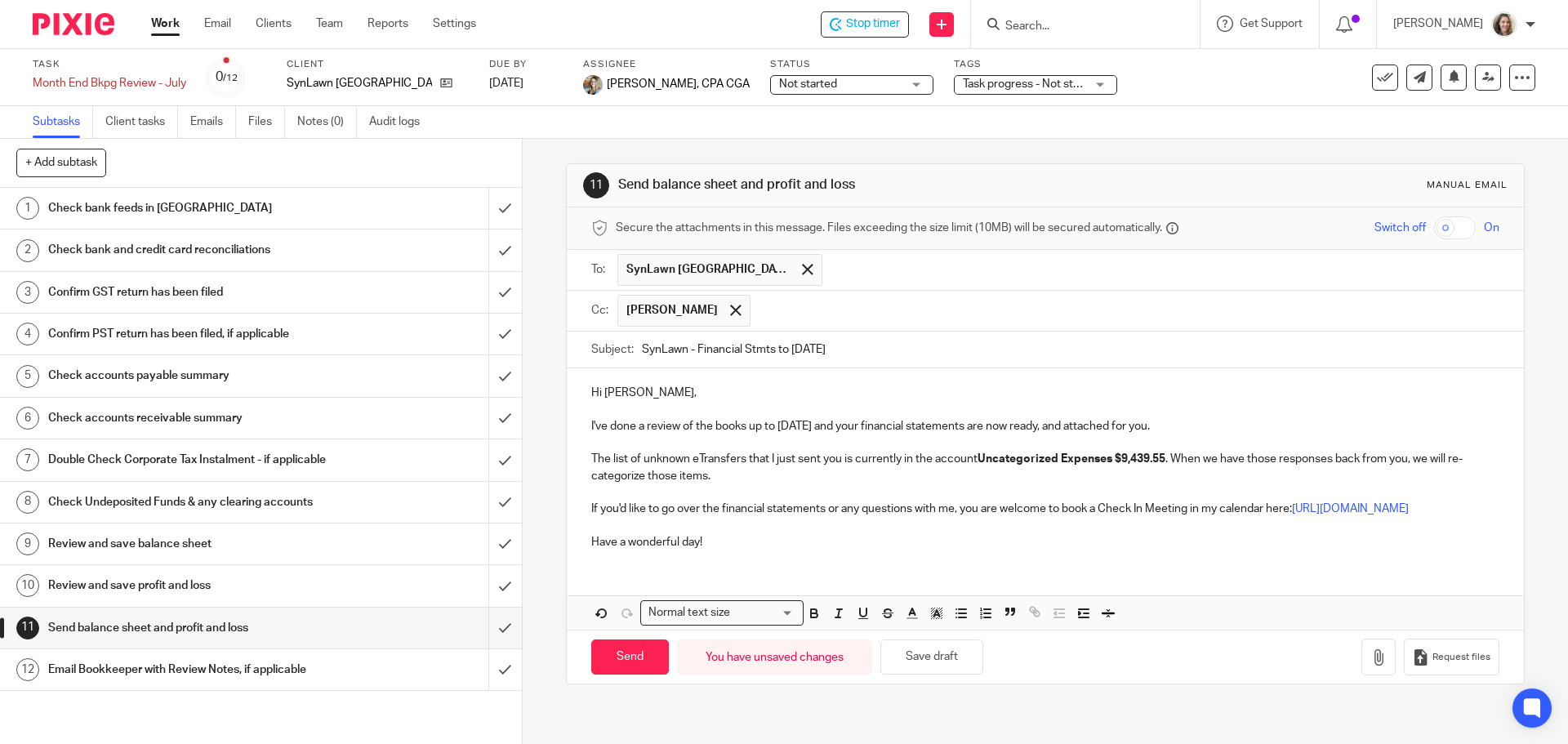
click at [849, 350] on input "SynLawn - Financial Stmts to July 31" at bounding box center [1070, 350] width 857 height 37
type input "SynLawn - Financial Stmts to July 31 - Draft"
click at [860, 425] on p "I've done a review of the books up to July 31 and your financial statements are…" at bounding box center [1045, 426] width 907 height 17
click at [743, 473] on p "The list of unknown eTransfers that I just sent you is currently in the account…" at bounding box center [1045, 467] width 907 height 33
drag, startPoint x: 1026, startPoint y: 478, endPoint x: 708, endPoint y: 479, distance: 318.0
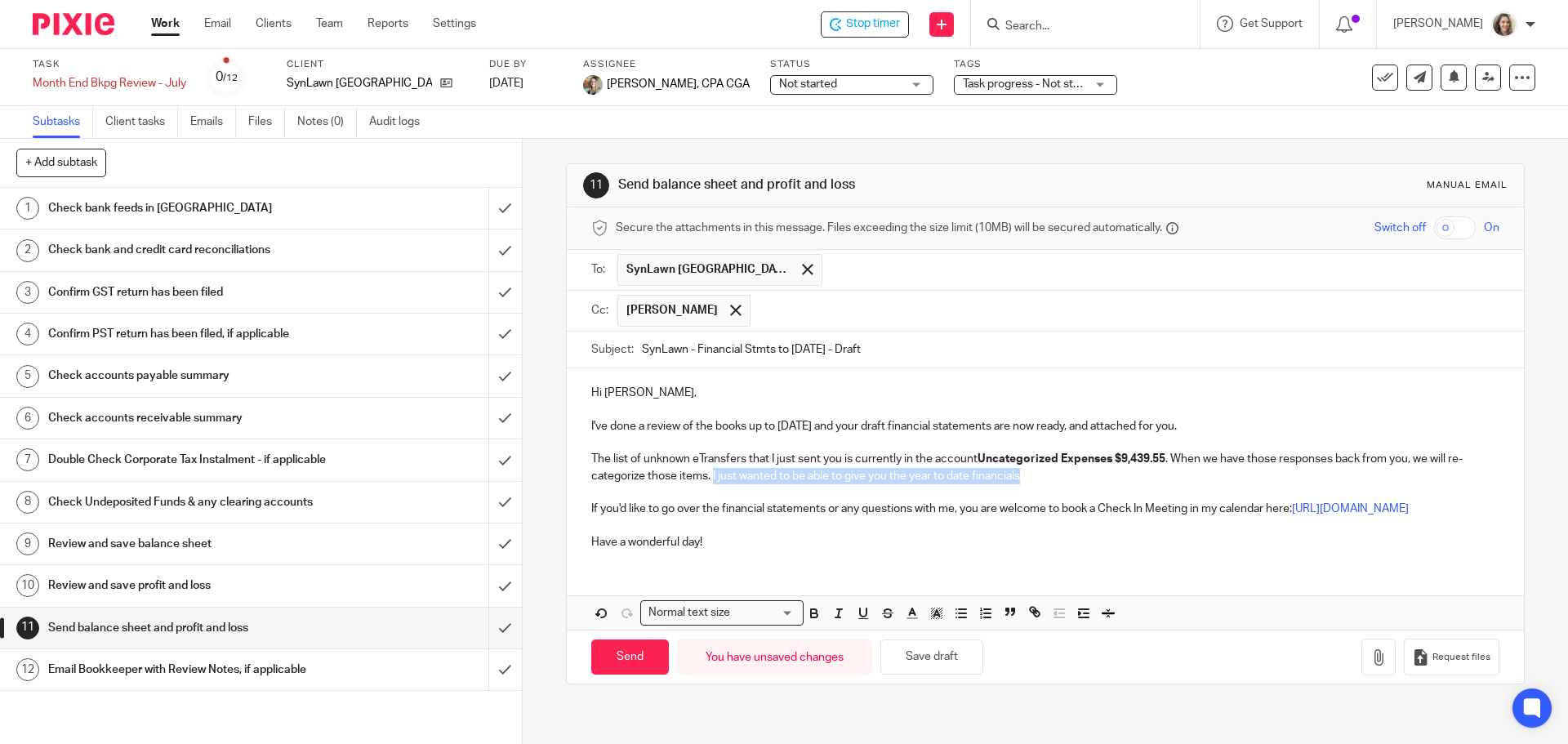
click at [708, 479] on p "The list of unknown eTransfers that I just sent you is currently in the account…" at bounding box center [1045, 467] width 907 height 33
click at [900, 300] on input "text" at bounding box center [1125, 311] width 734 height 32
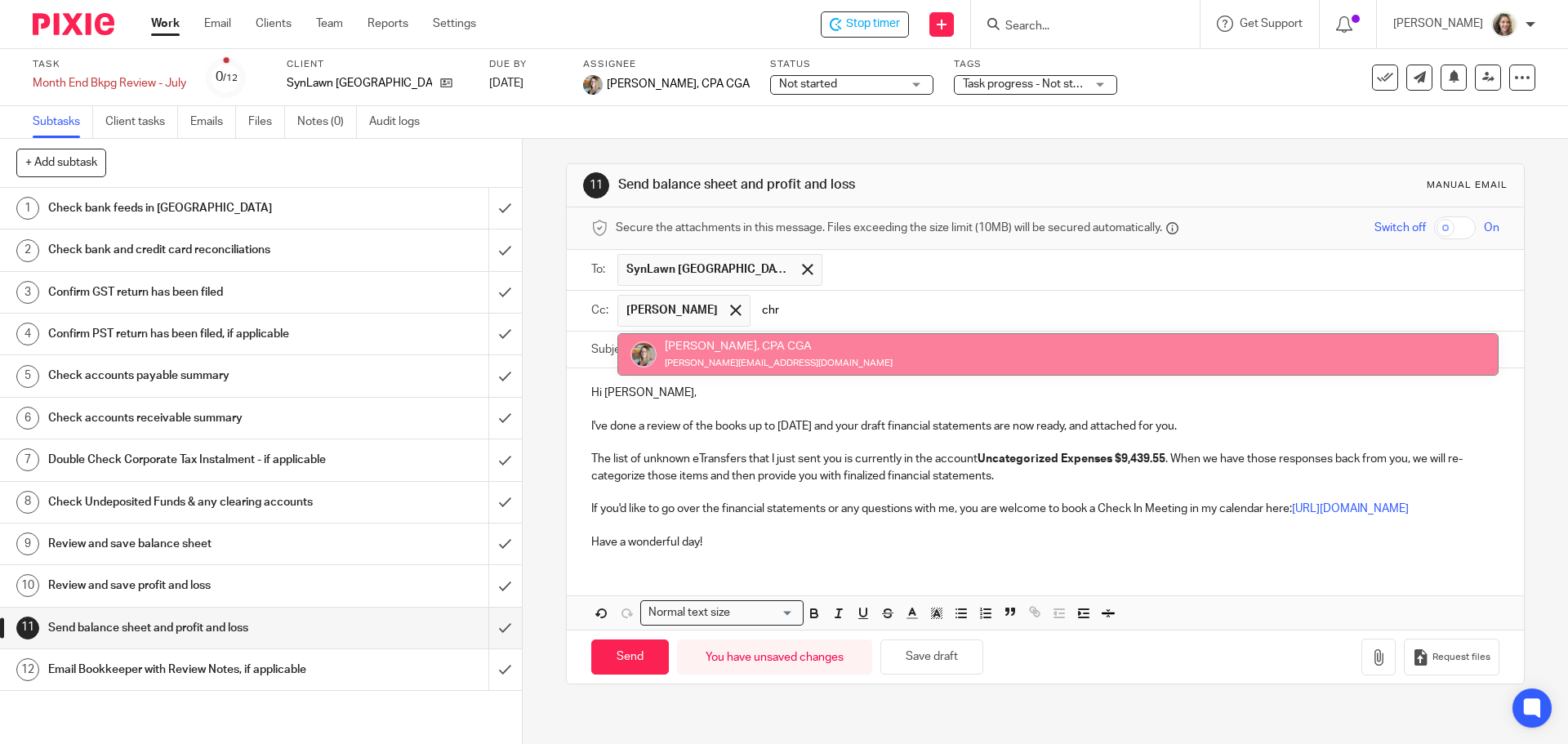
type input "chr"
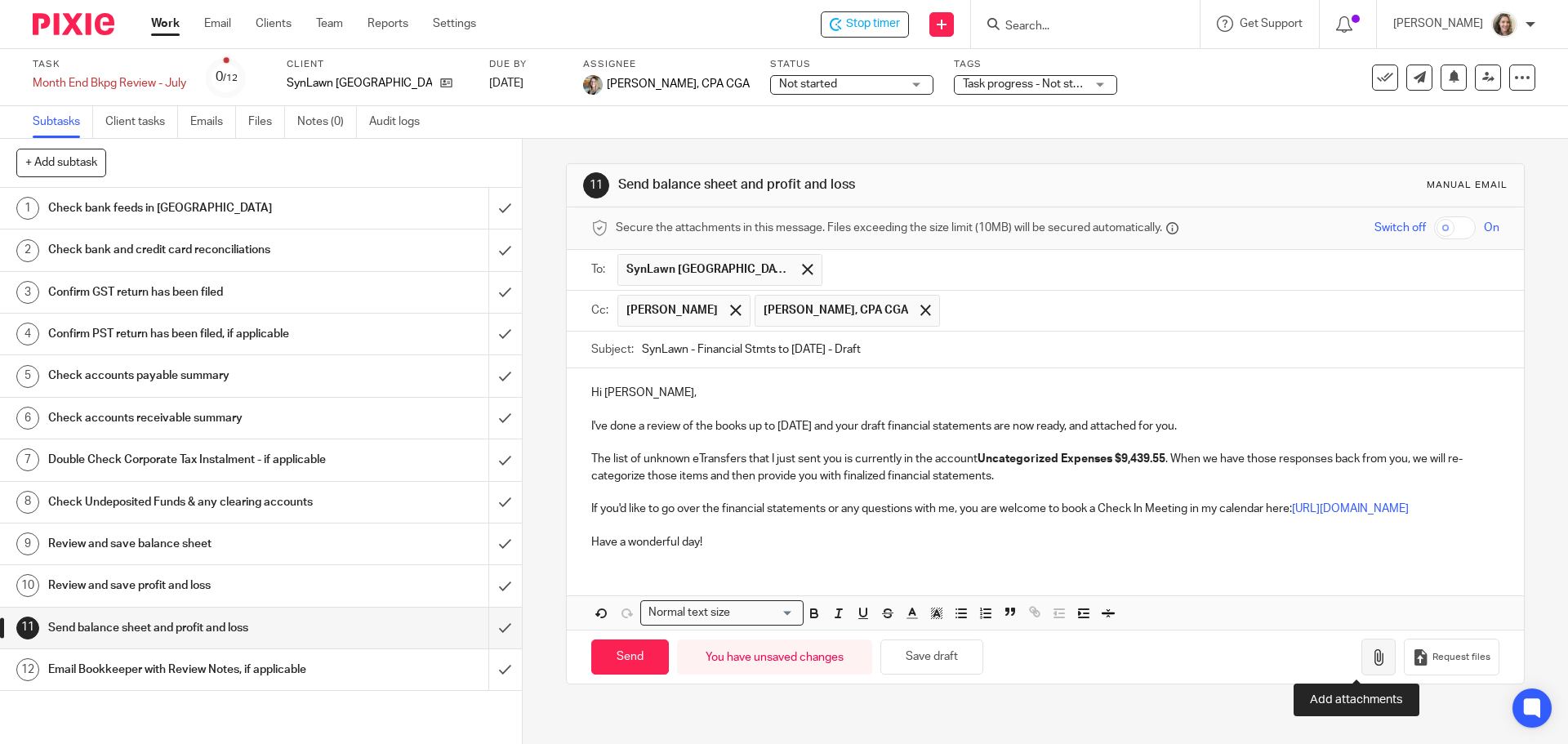
click at [1371, 657] on icon "button" at bounding box center [1378, 657] width 17 height 17
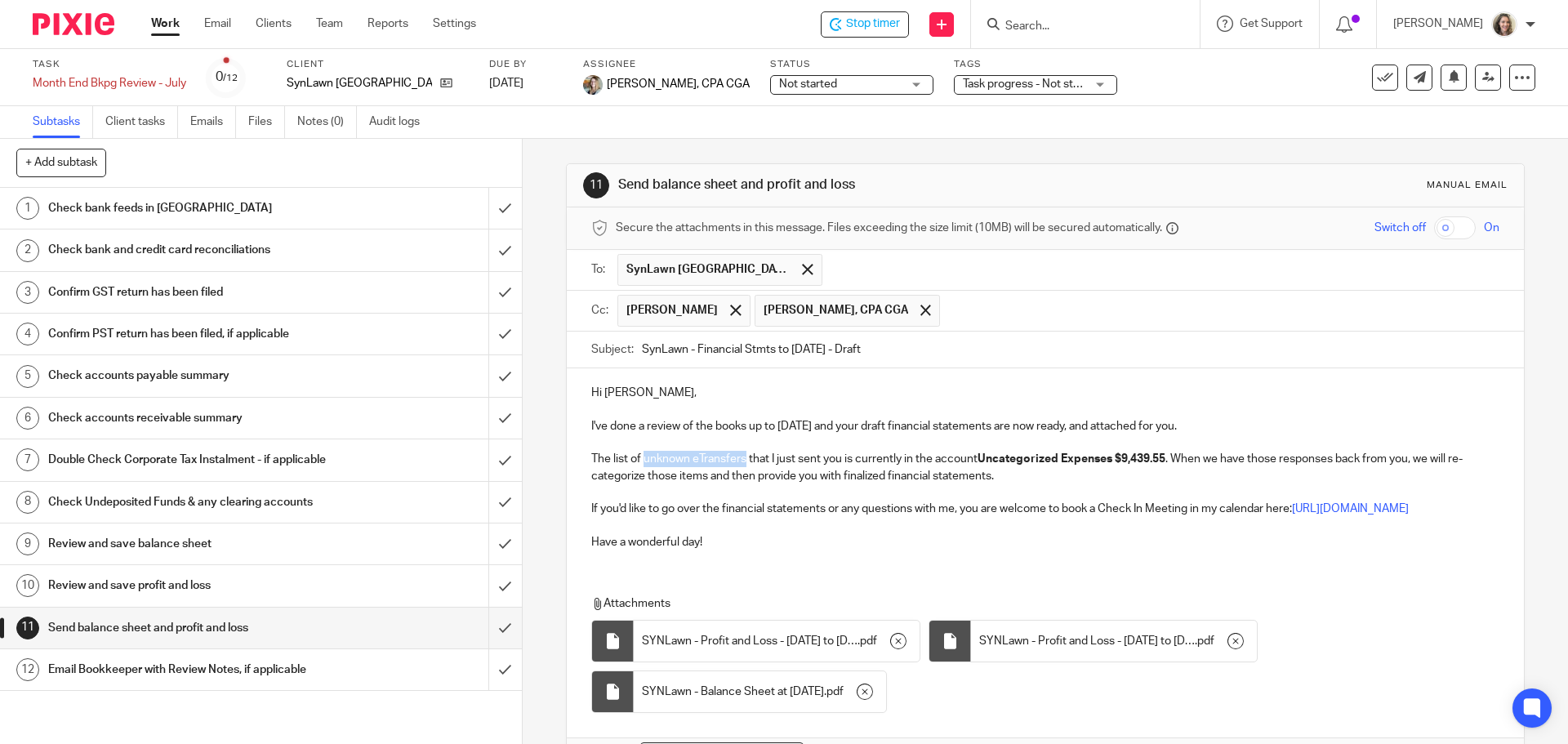
drag, startPoint x: 732, startPoint y: 460, endPoint x: 638, endPoint y: 464, distance: 94.1
click at [638, 464] on p "The list of unknown eTransfers that I just sent you is currently in the account…" at bounding box center [1045, 467] width 907 height 33
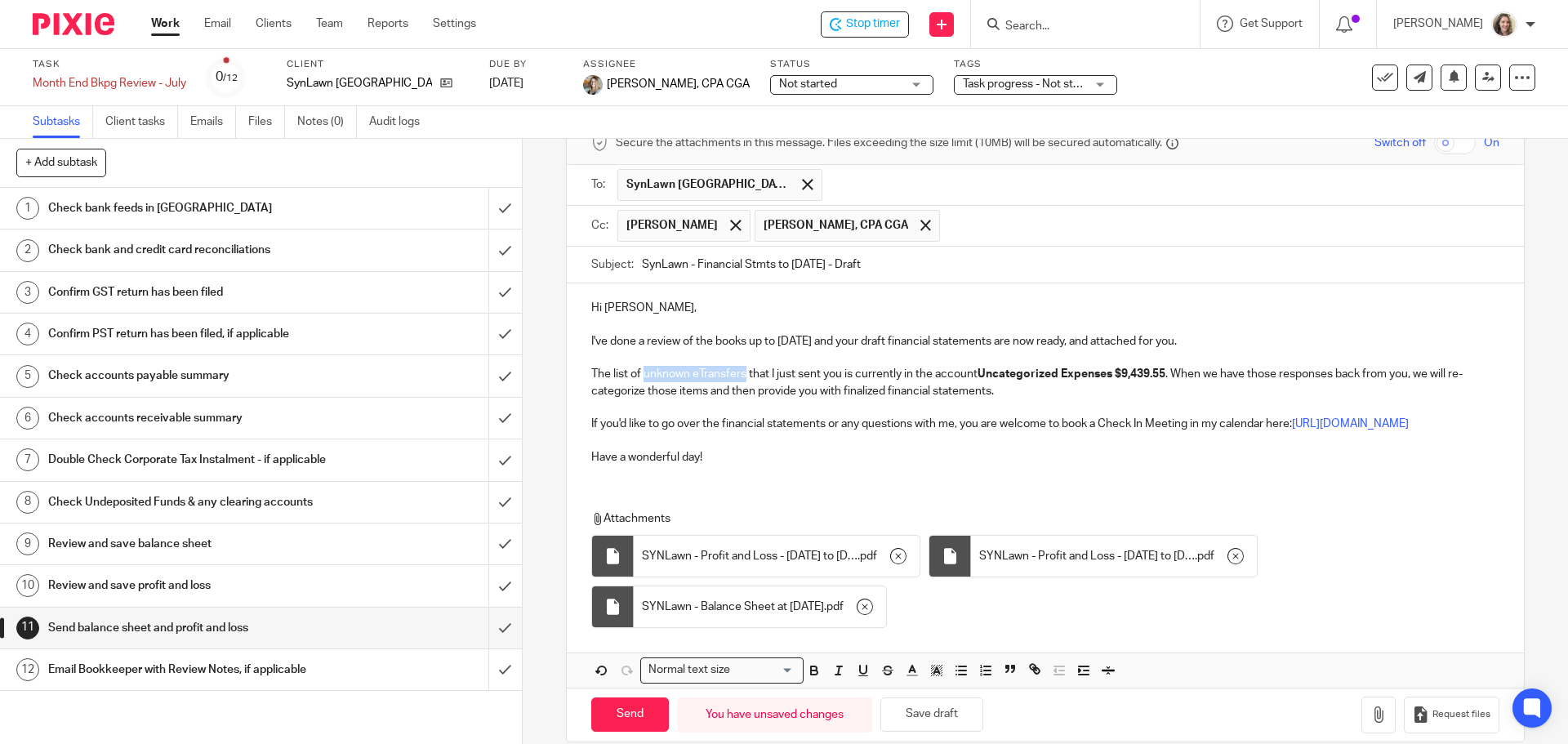
scroll to position [108, 0]
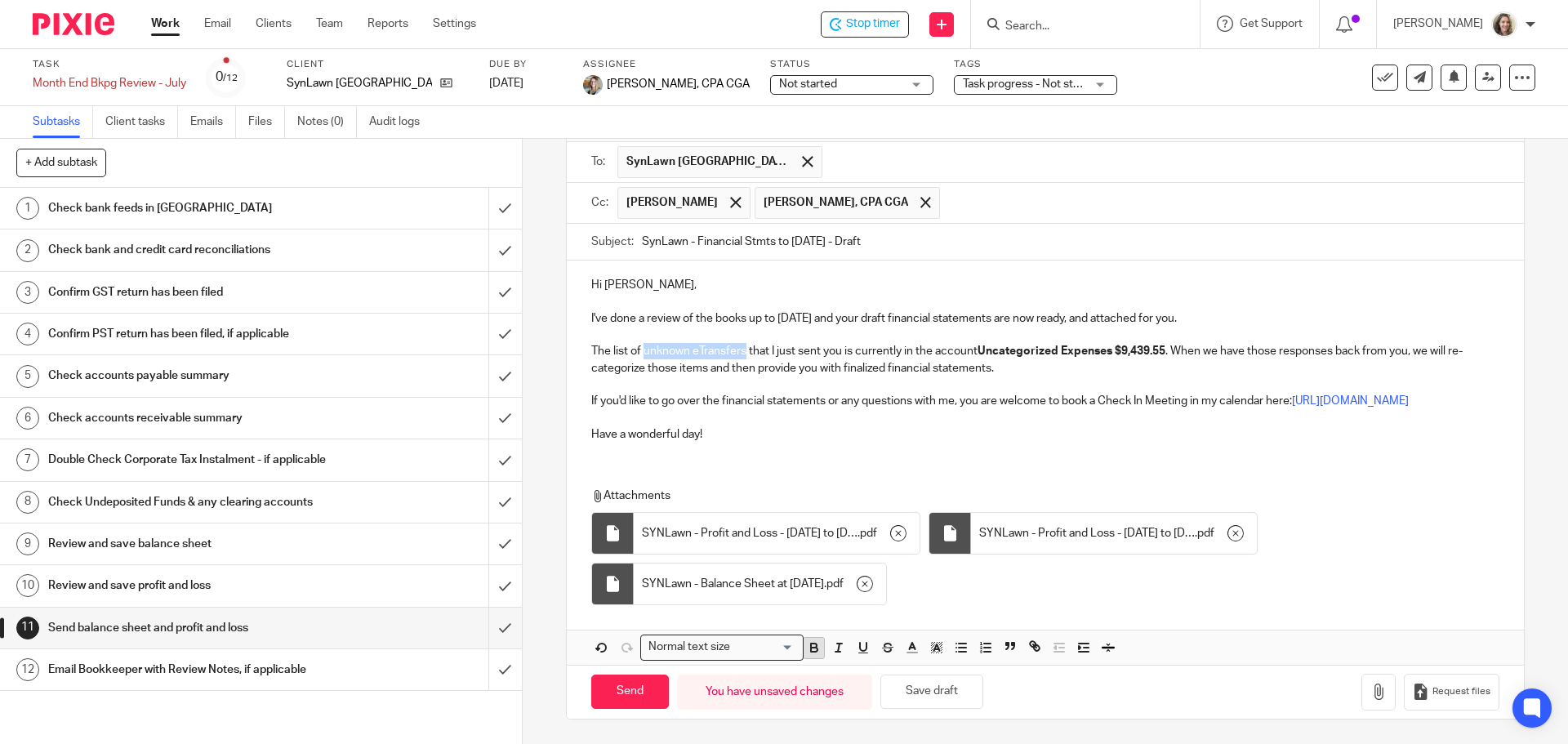
click at [811, 651] on icon "button" at bounding box center [814, 647] width 15 height 15
click at [793, 438] on p "Have a wonderful day!" at bounding box center [1045, 434] width 907 height 17
click at [625, 696] on input "Send" at bounding box center [630, 692] width 77 height 35
type input "Sent"
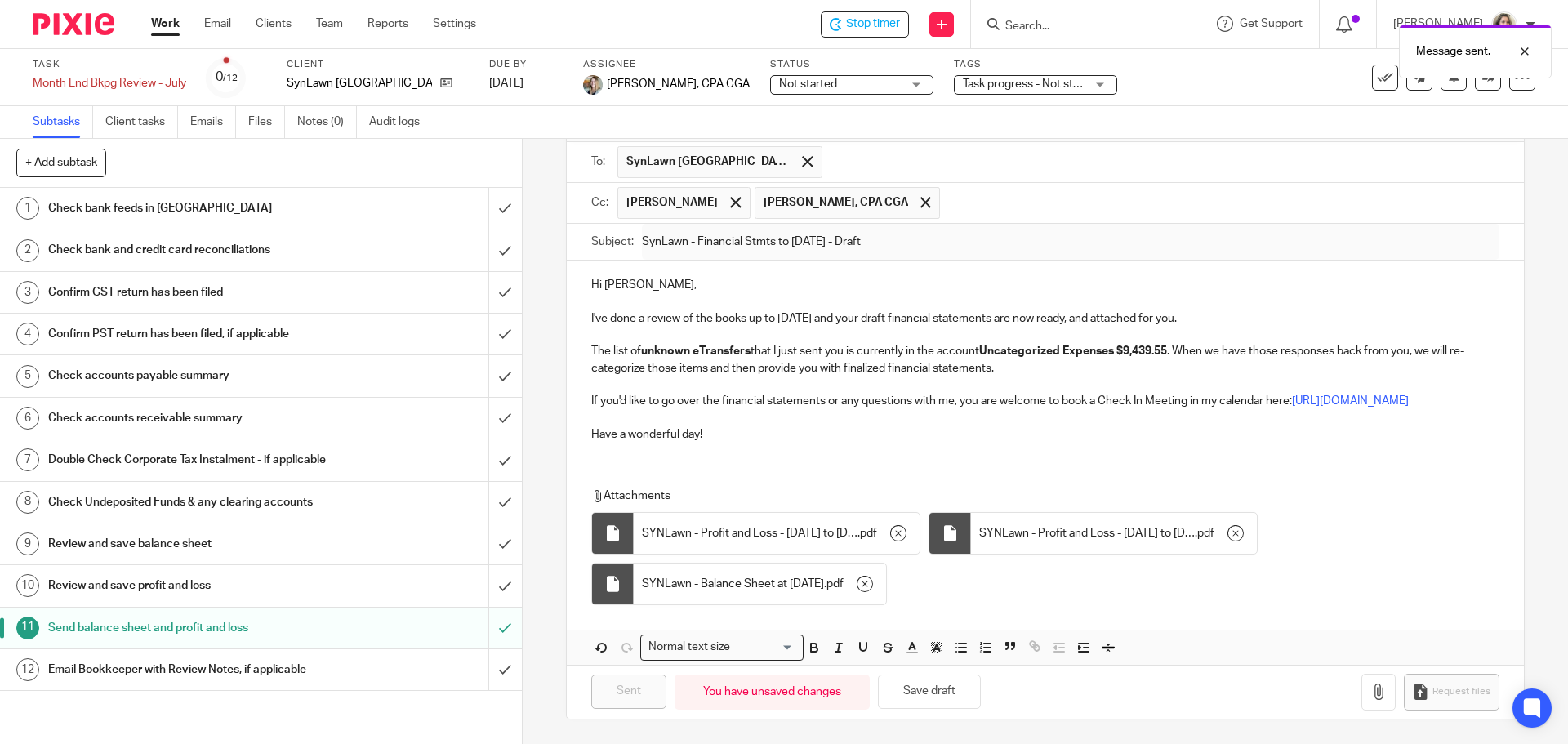
click at [1090, 81] on div "Task progress - Not started + 2" at bounding box center [1035, 85] width 163 height 20
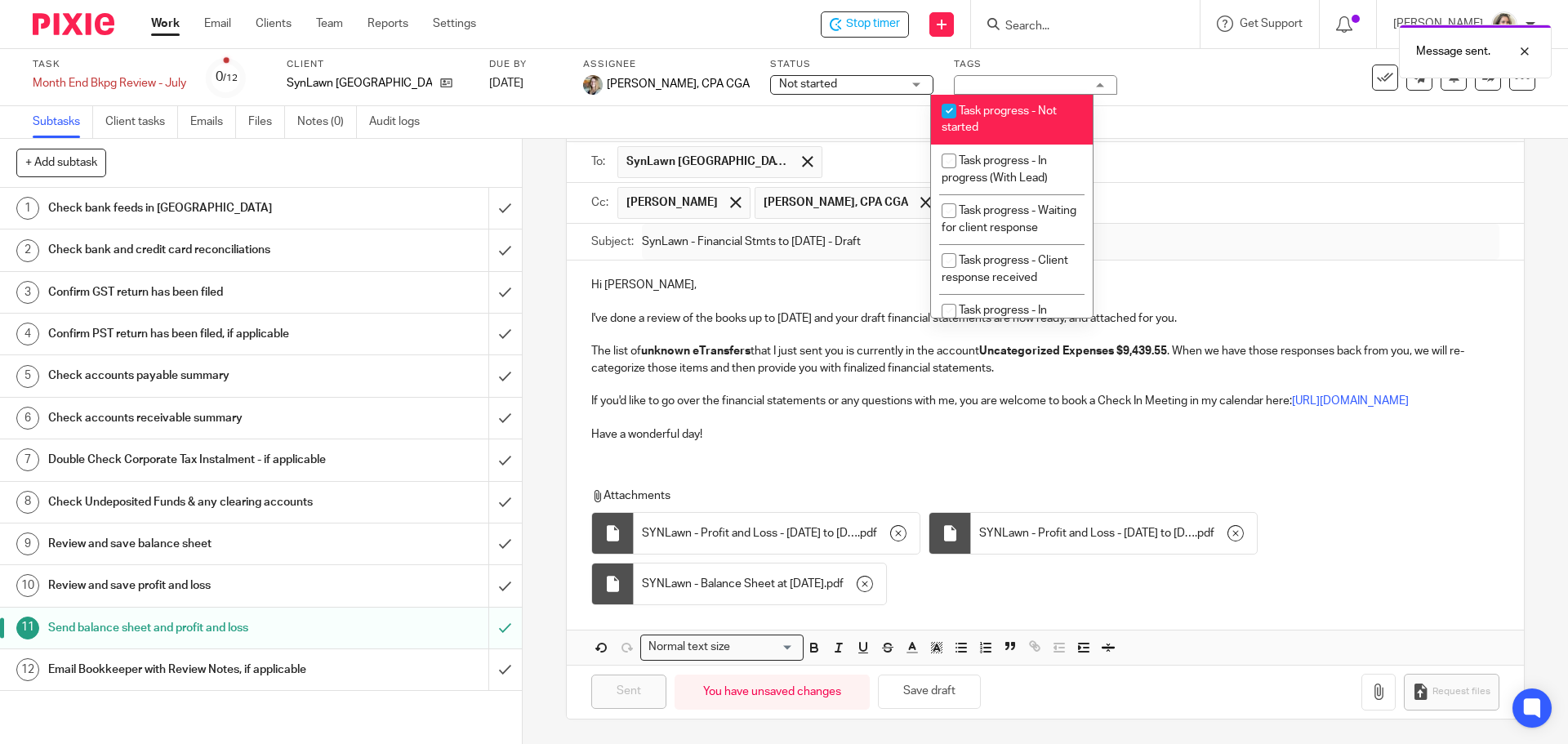
click at [1018, 113] on span "Task progress - Not started" at bounding box center [999, 119] width 115 height 28
checkbox input "false"
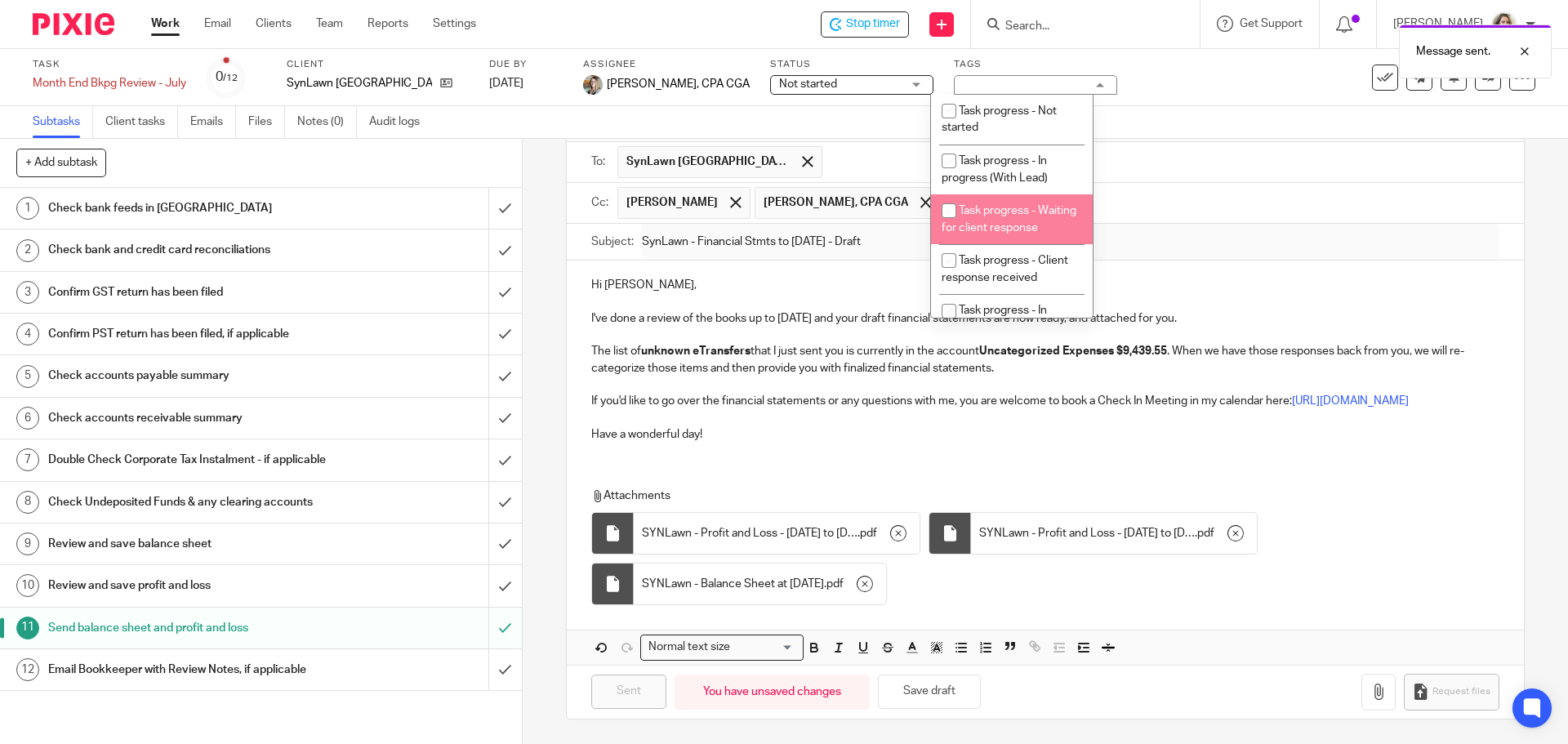
click at [1006, 206] on span "Task progress - Waiting for client response" at bounding box center [1009, 219] width 135 height 28
checkbox input "true"
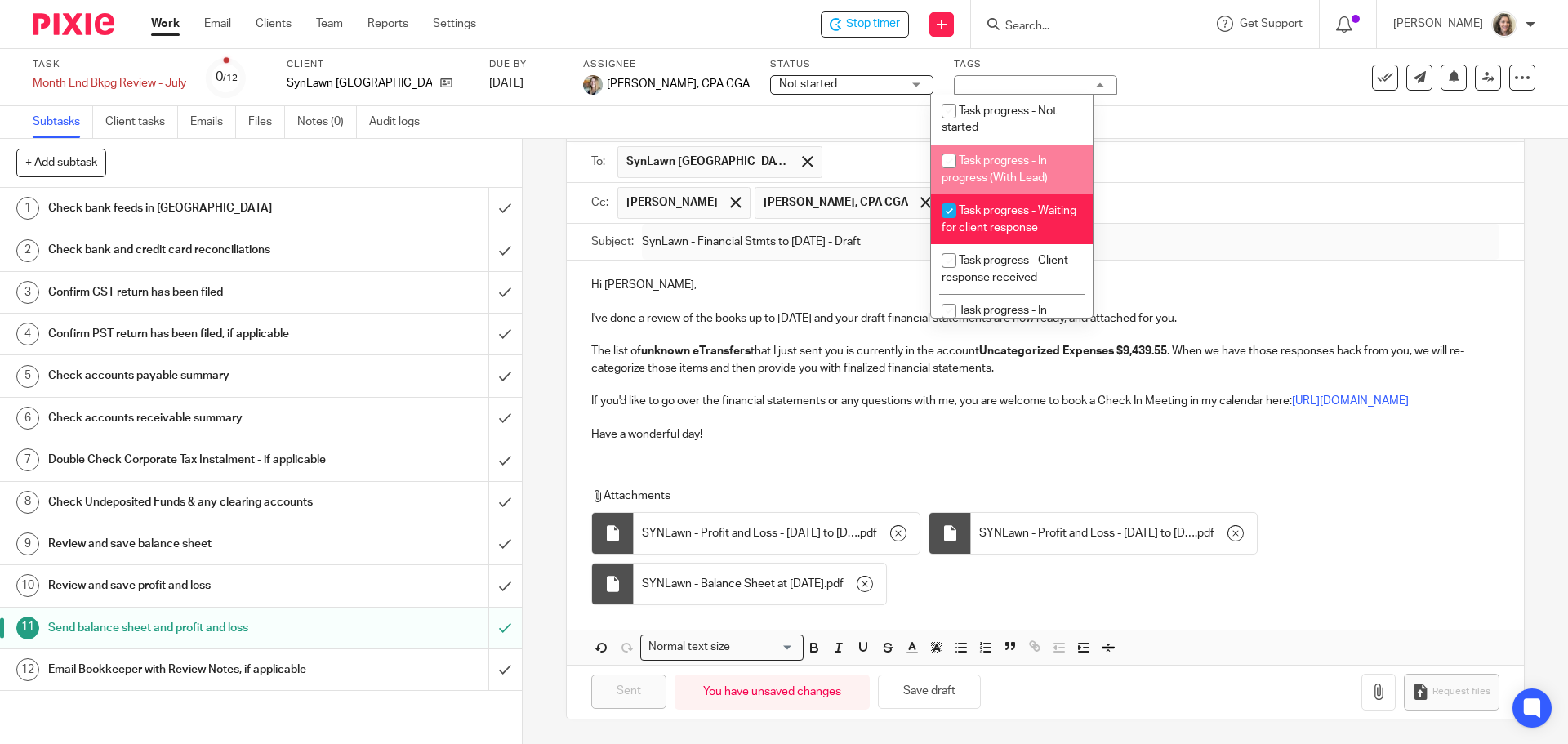
click at [1183, 88] on div "Task Month End Bkpg Review - July Save Month End Bkpg Review - July 0 /12 Clien…" at bounding box center [658, 77] width 1252 height 39
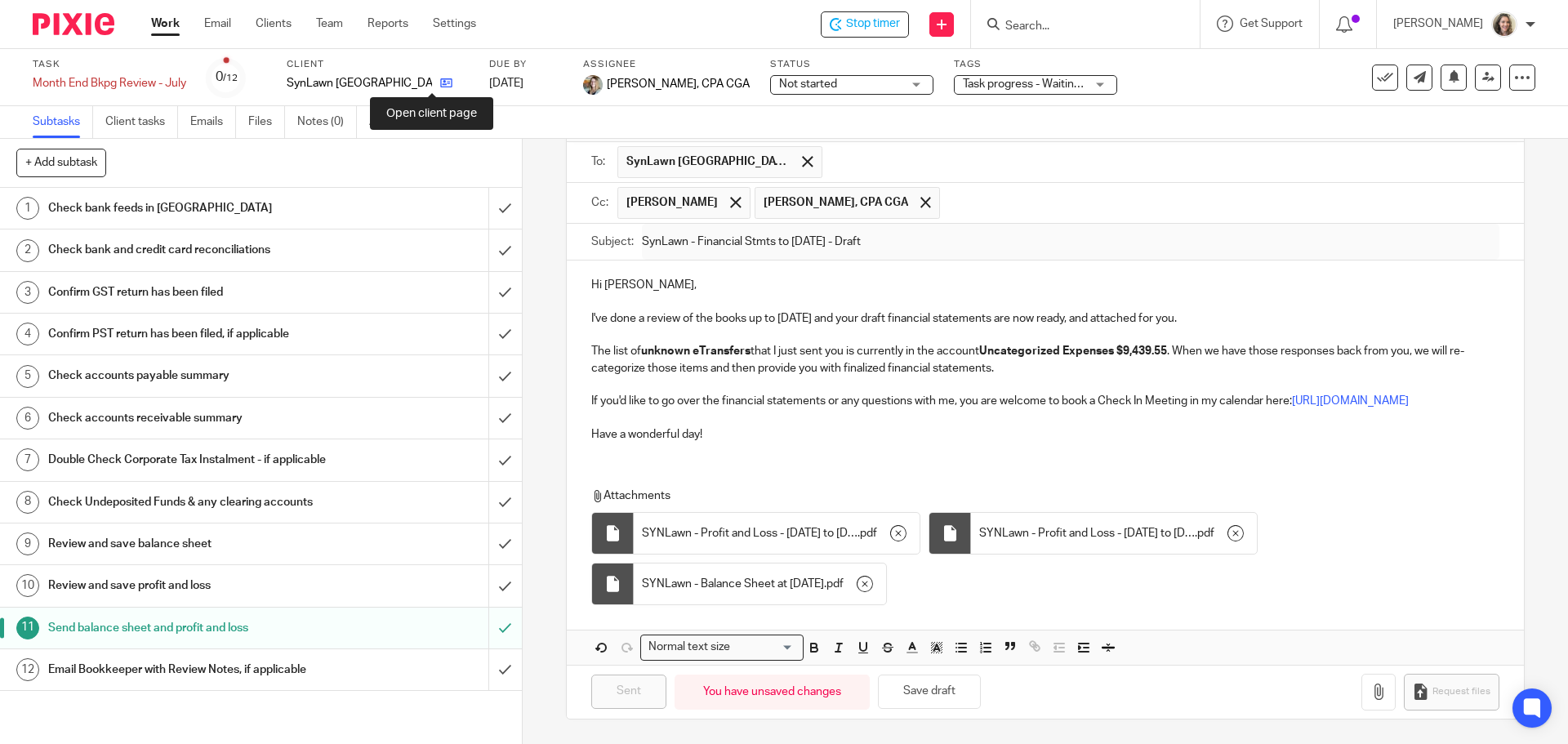
click at [440, 82] on icon at bounding box center [446, 83] width 13 height 13
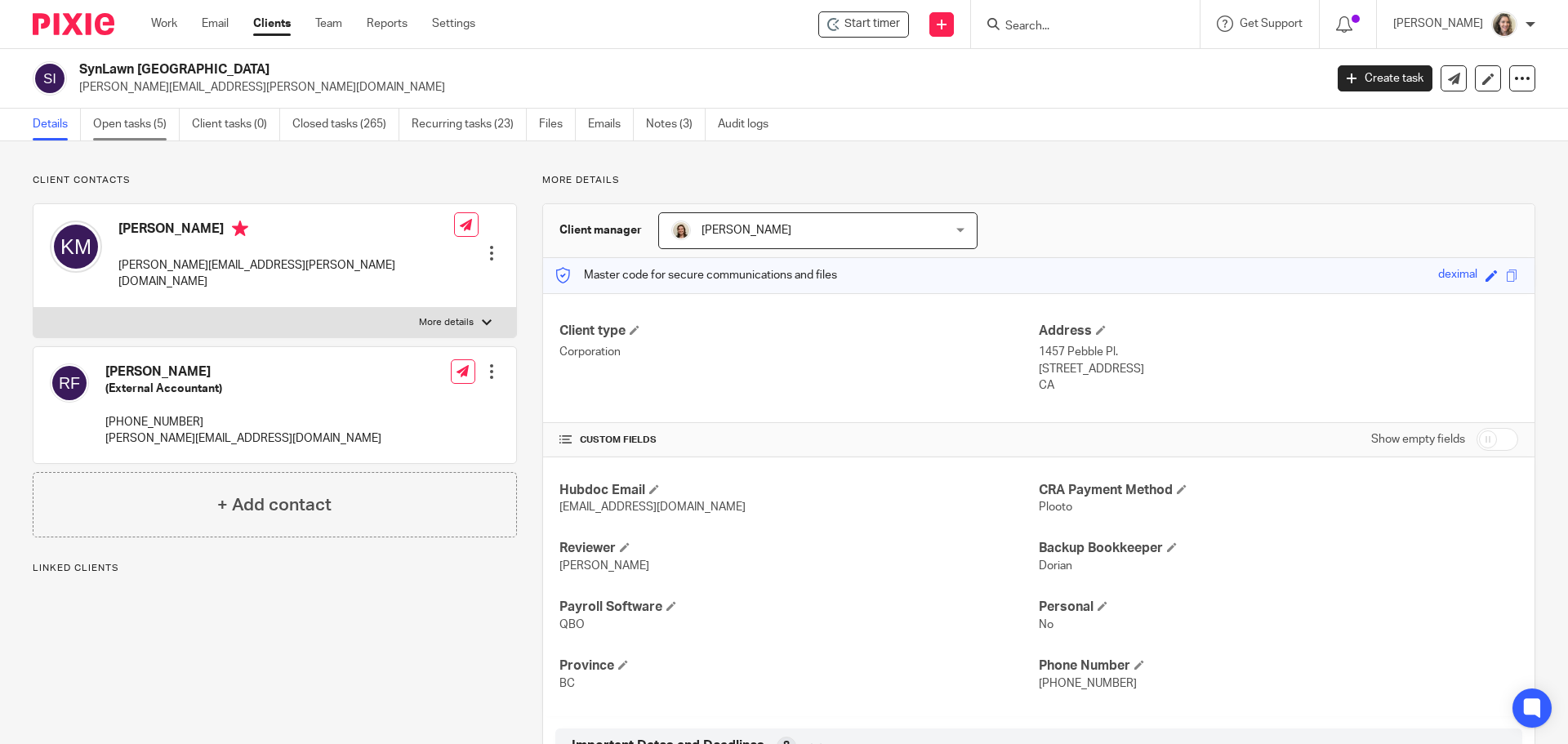
click at [145, 123] on link "Open tasks (5)" at bounding box center [136, 124] width 87 height 32
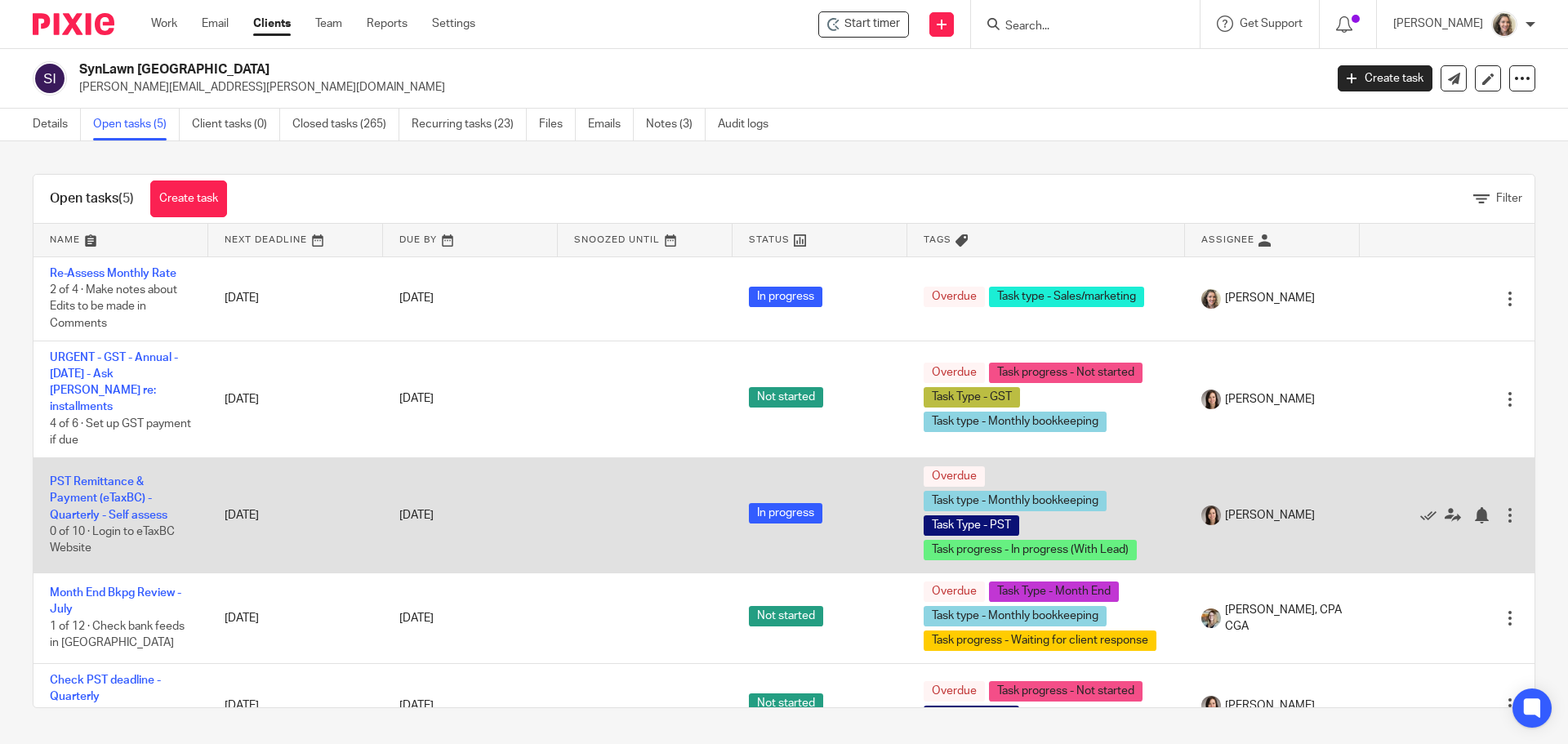
scroll to position [22, 0]
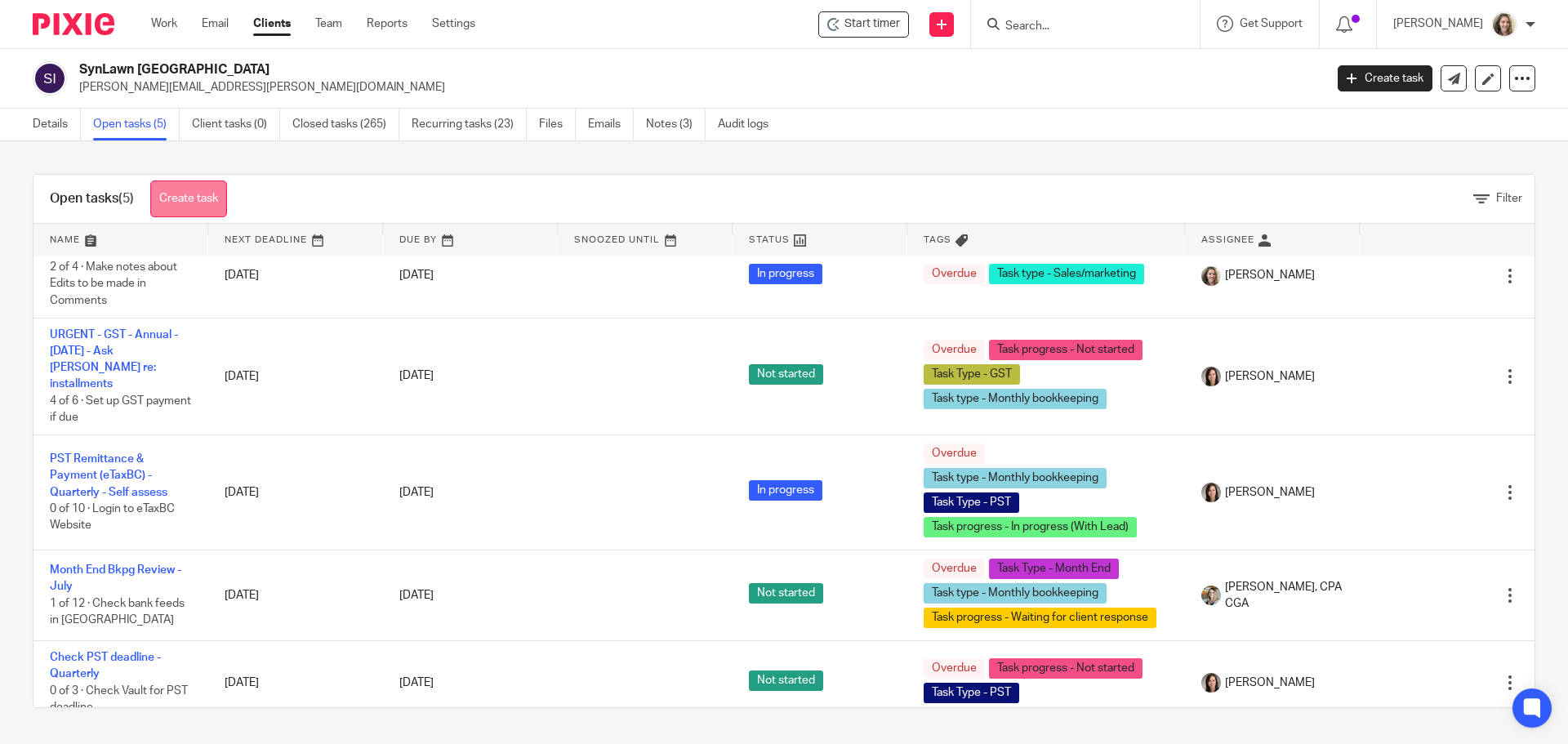
click at [205, 190] on link "Create task" at bounding box center [189, 199] width 77 height 37
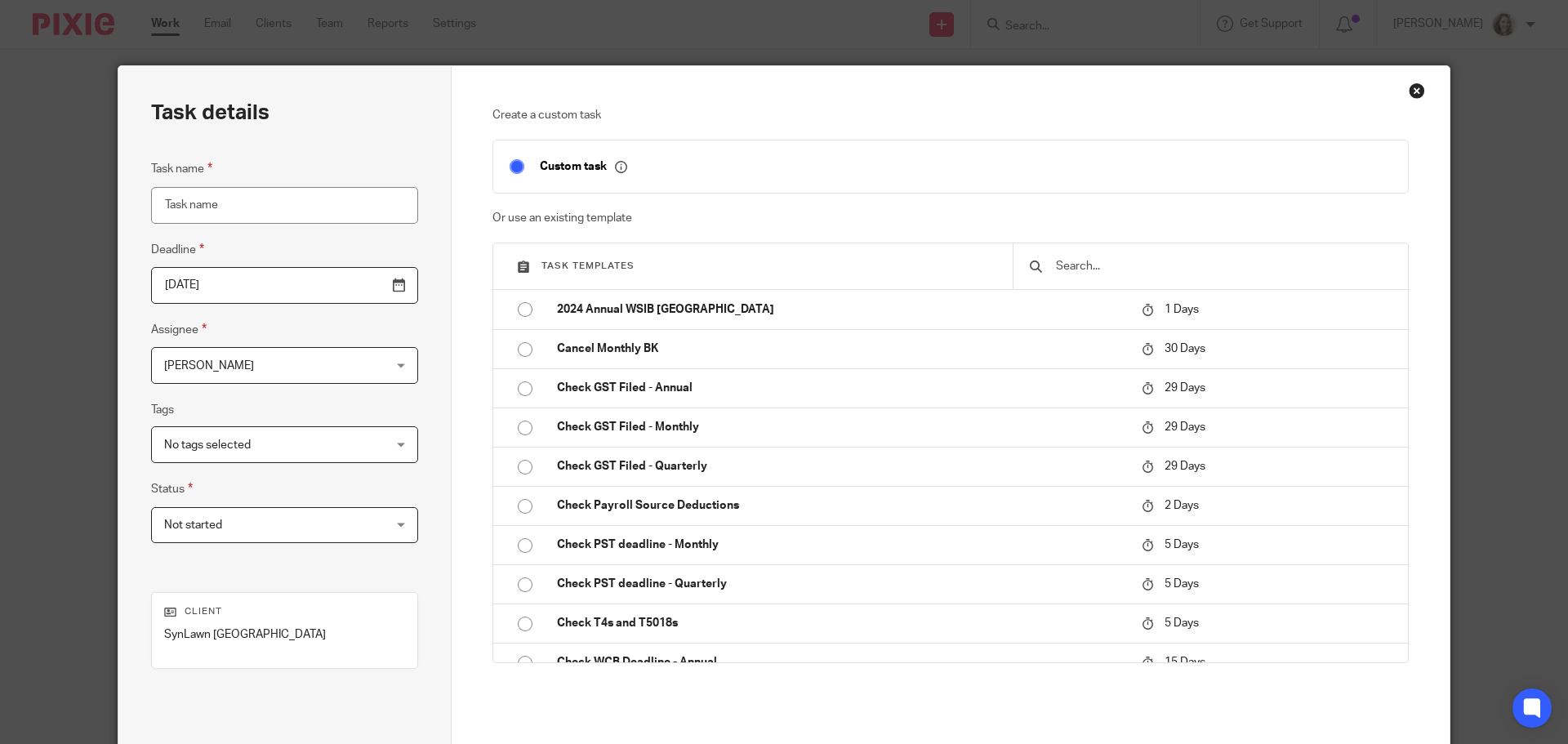
click at [221, 359] on span "[PERSON_NAME]" at bounding box center [265, 365] width 202 height 34
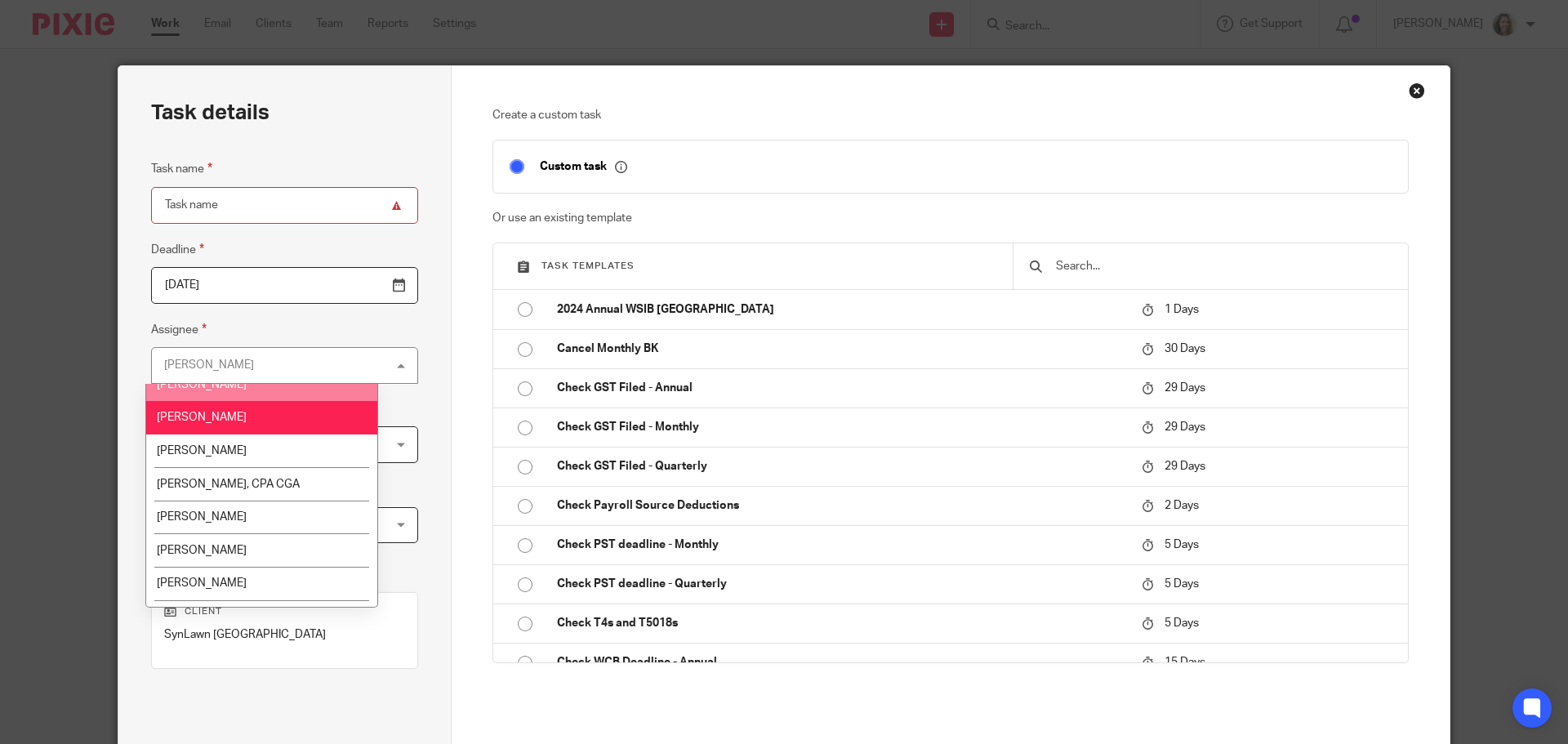
scroll to position [75, 0]
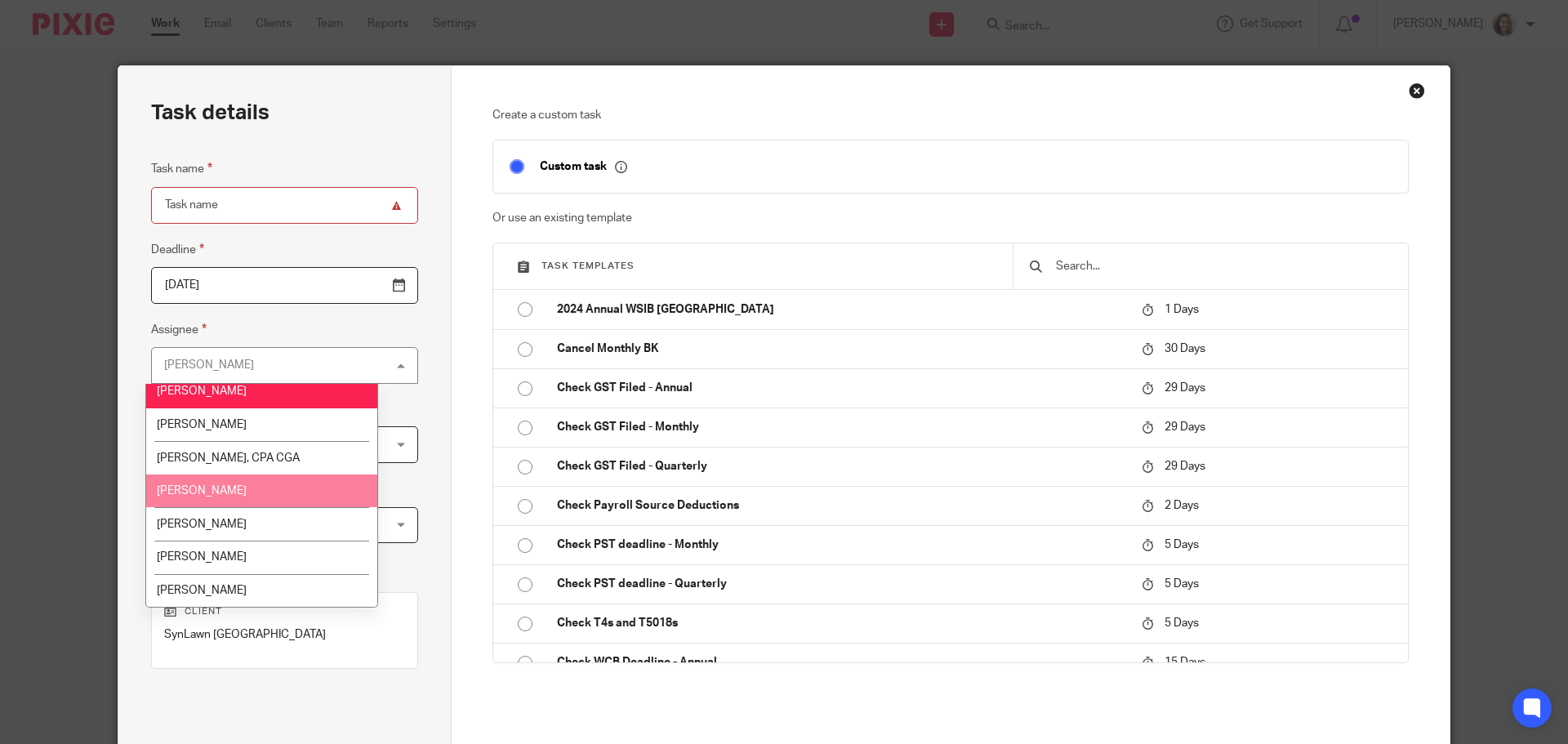
click at [249, 485] on li "[PERSON_NAME]" at bounding box center [262, 491] width 231 height 33
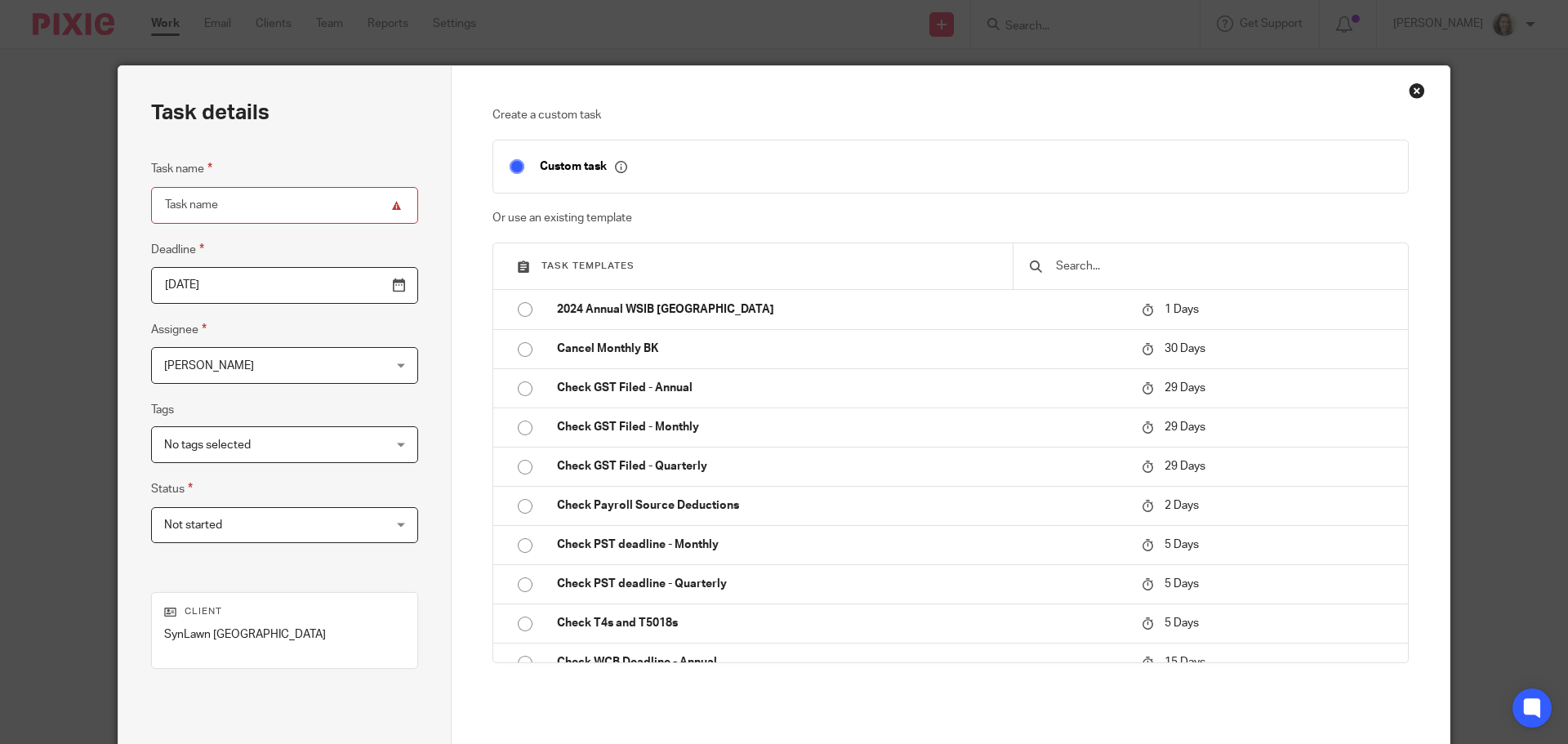
click at [276, 199] on input "Task name" at bounding box center [284, 205] width 267 height 37
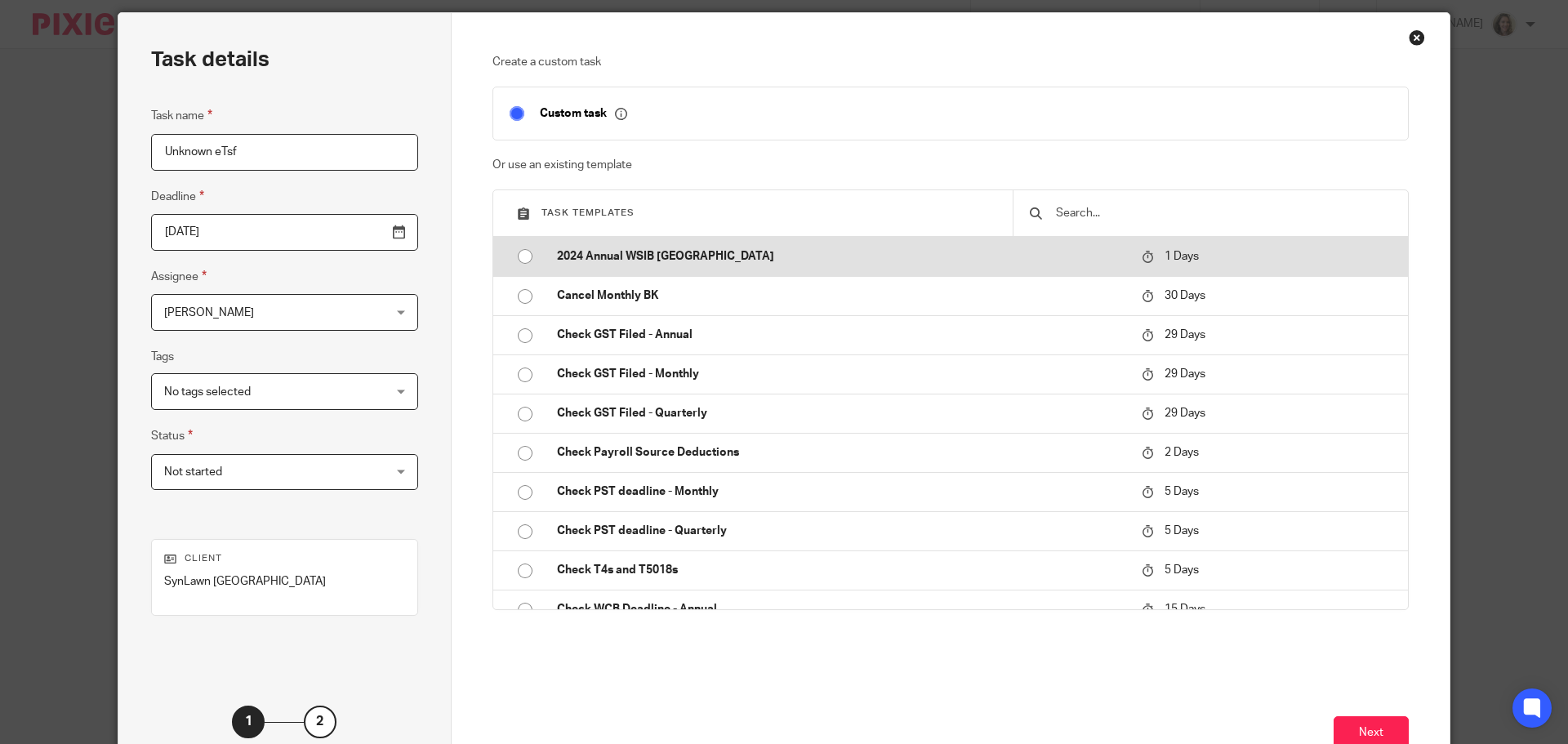
scroll to position [82, 0]
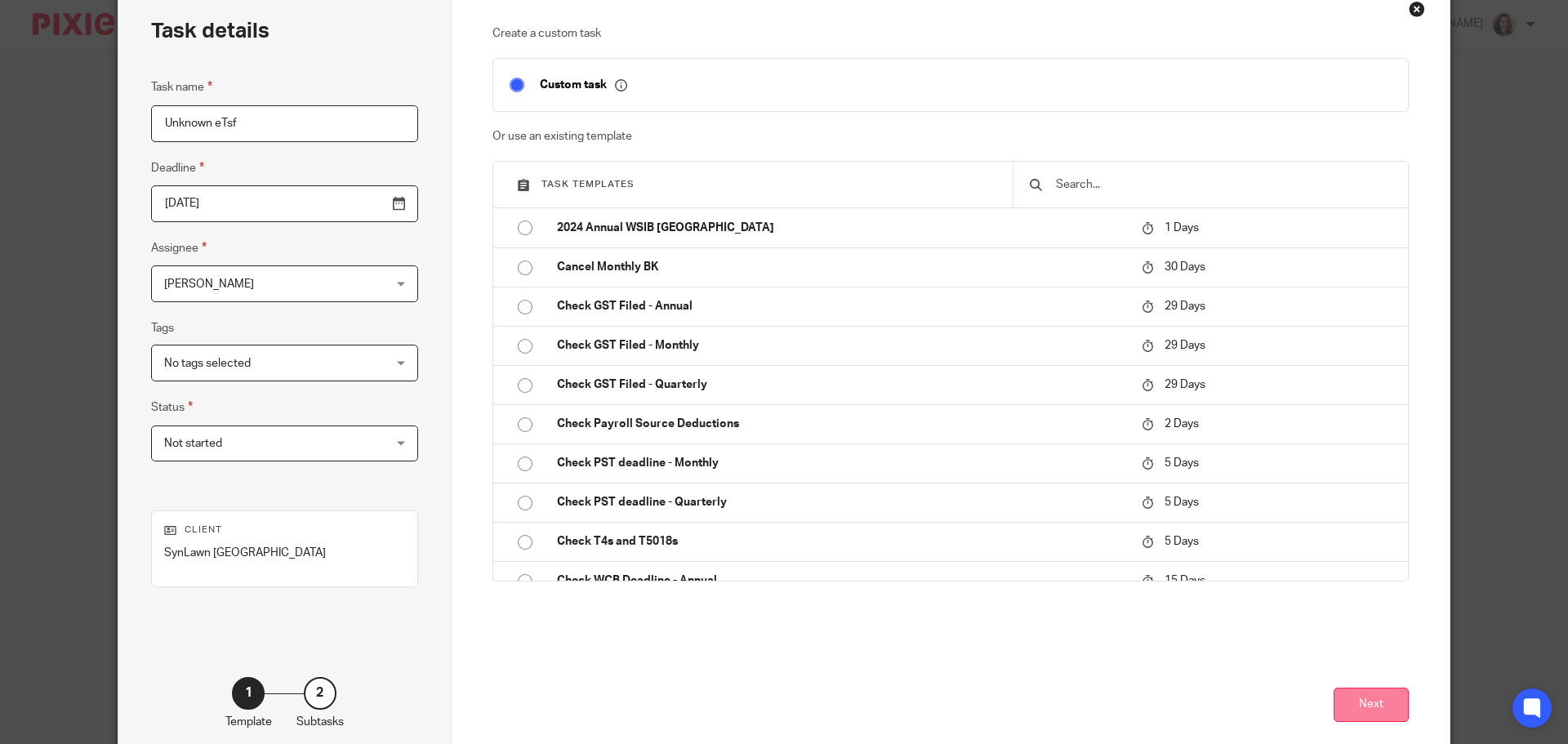
type input "Unknown eTsf"
click at [1361, 702] on button "Next" at bounding box center [1372, 706] width 75 height 35
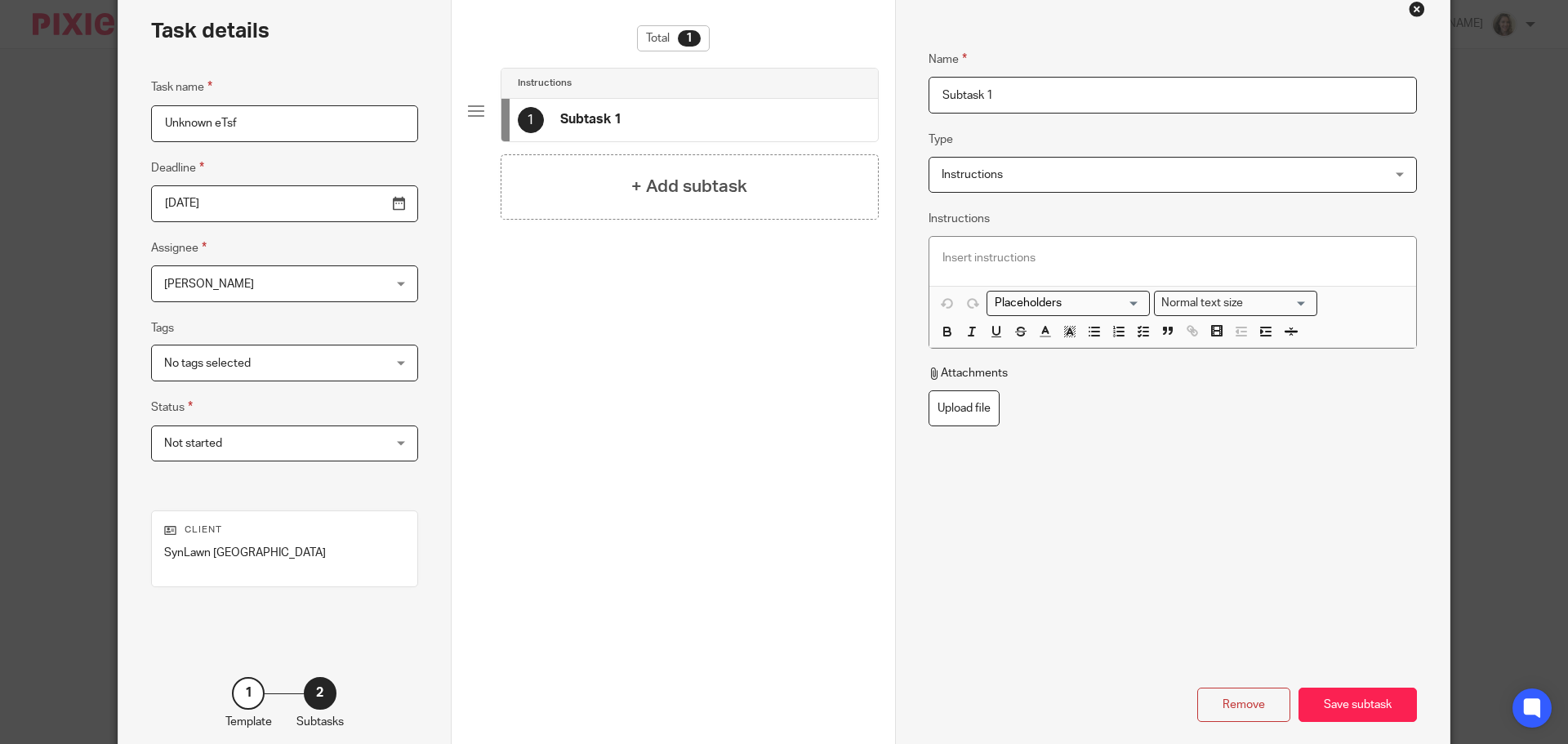
click at [1037, 97] on input "Subtask 1" at bounding box center [1173, 96] width 489 height 37
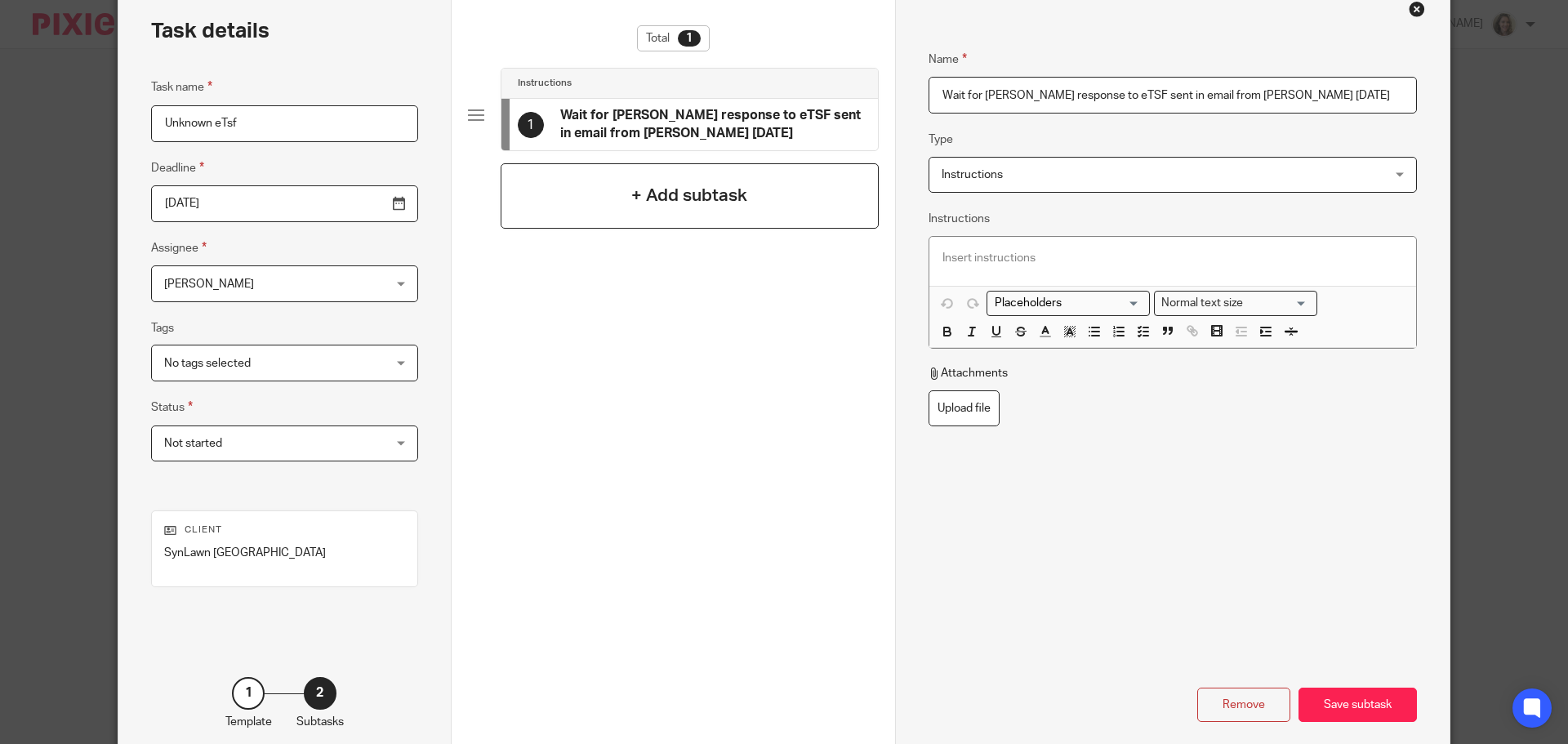
type input "Wait for kris response to eTSF sent in email from Alicia Aug 23 2025"
click at [704, 201] on h4 "+ Add subtask" at bounding box center [689, 196] width 116 height 25
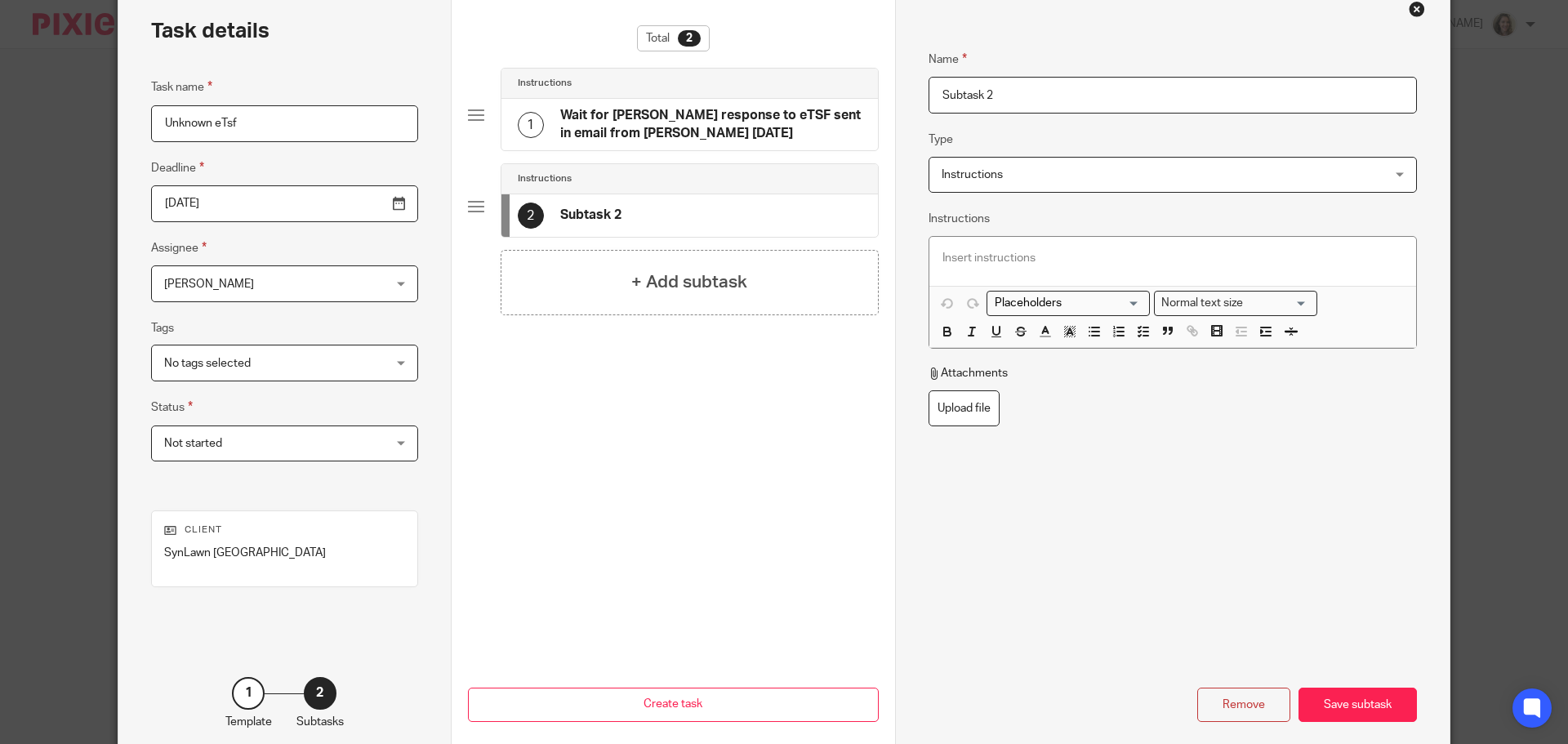
drag, startPoint x: 1026, startPoint y: 87, endPoint x: 868, endPoint y: 95, distance: 158.2
click at [868, 95] on div "Task details Task name Unknown eTsf Deadline 2025-08-23 Assignee Danielle Colly…" at bounding box center [784, 373] width 1331 height 778
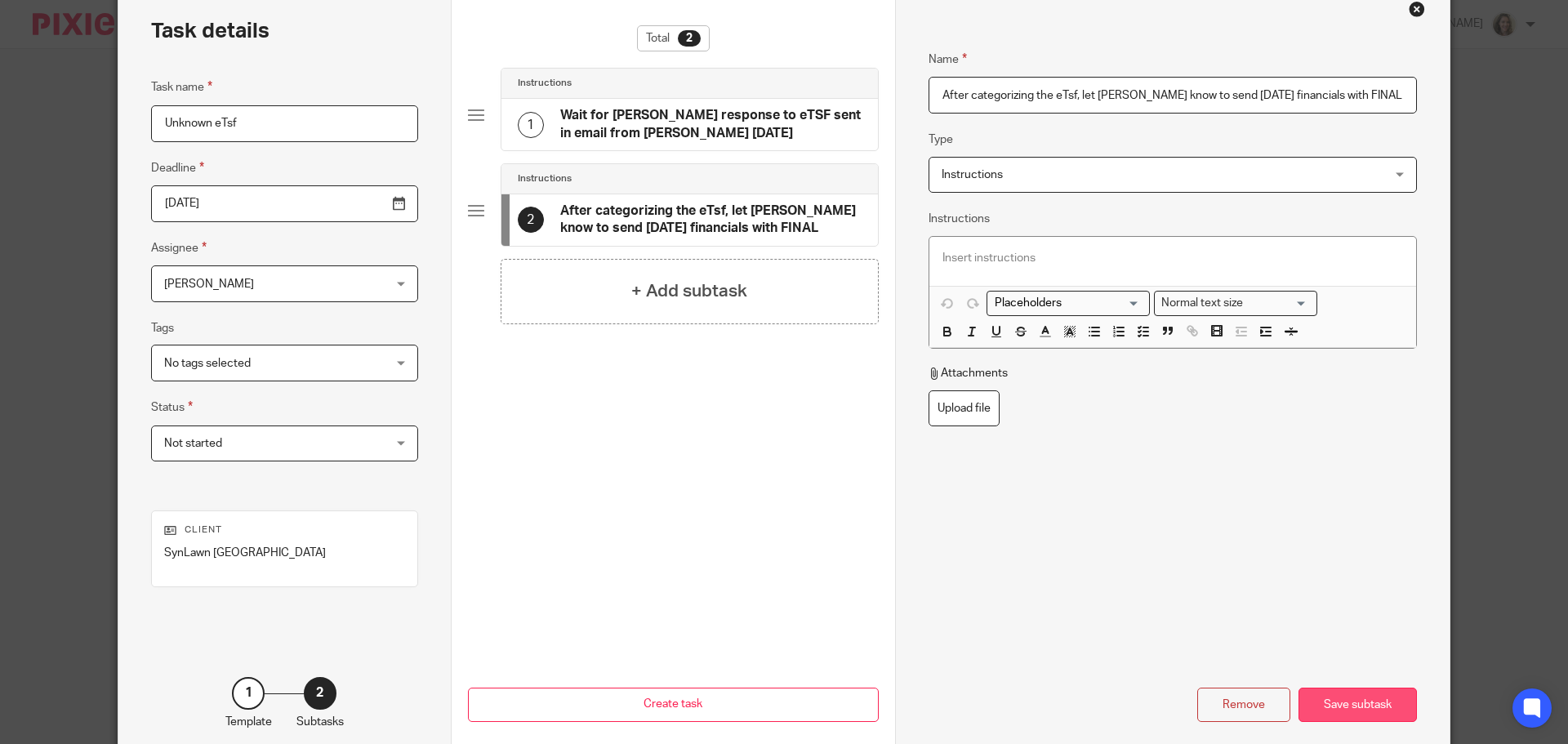
type input "After categorizing the eTsf, let Chrissy know to send July 31 financials with F…"
click at [1367, 712] on div "Save subtask" at bounding box center [1358, 706] width 118 height 35
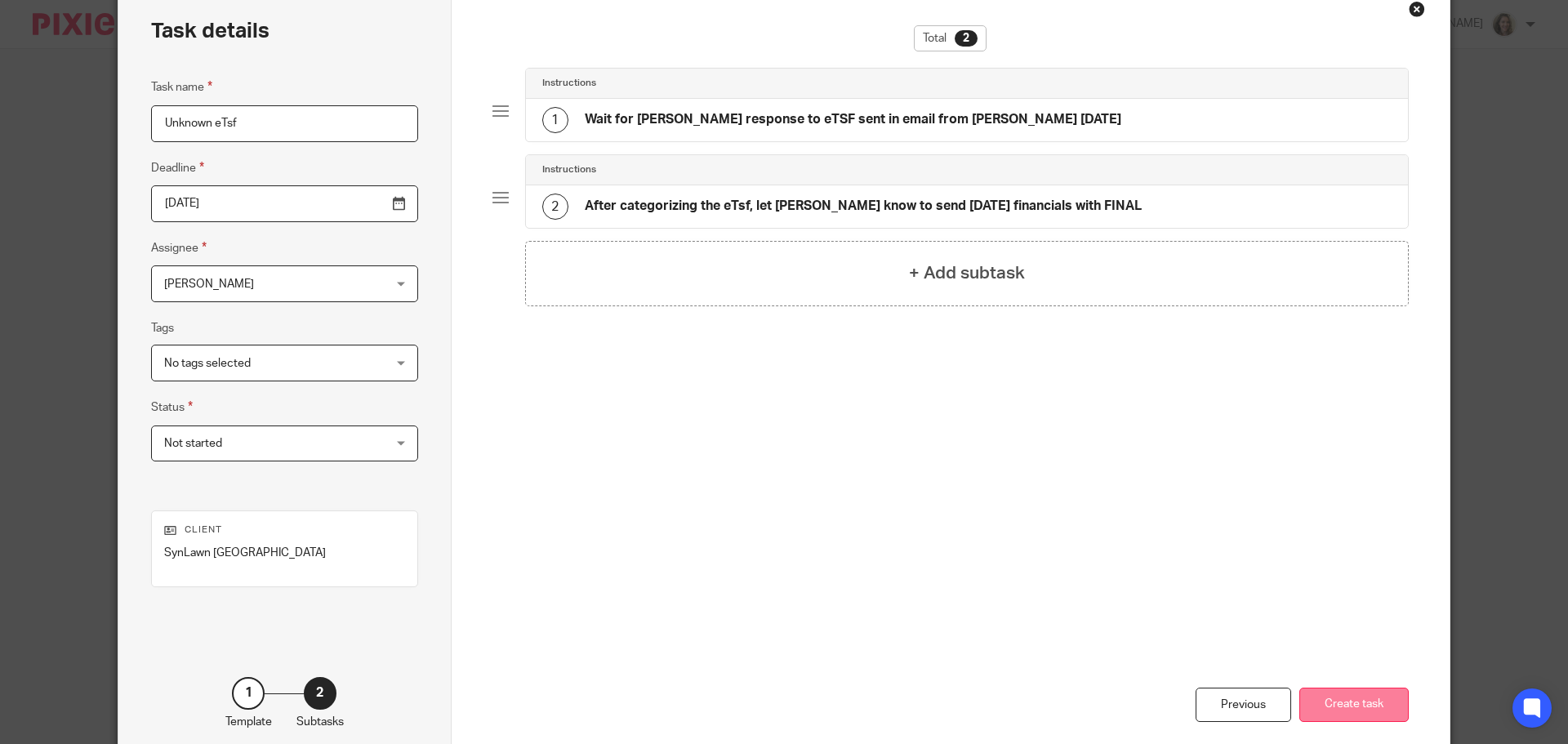
click at [1367, 711] on button "Create task" at bounding box center [1354, 706] width 109 height 35
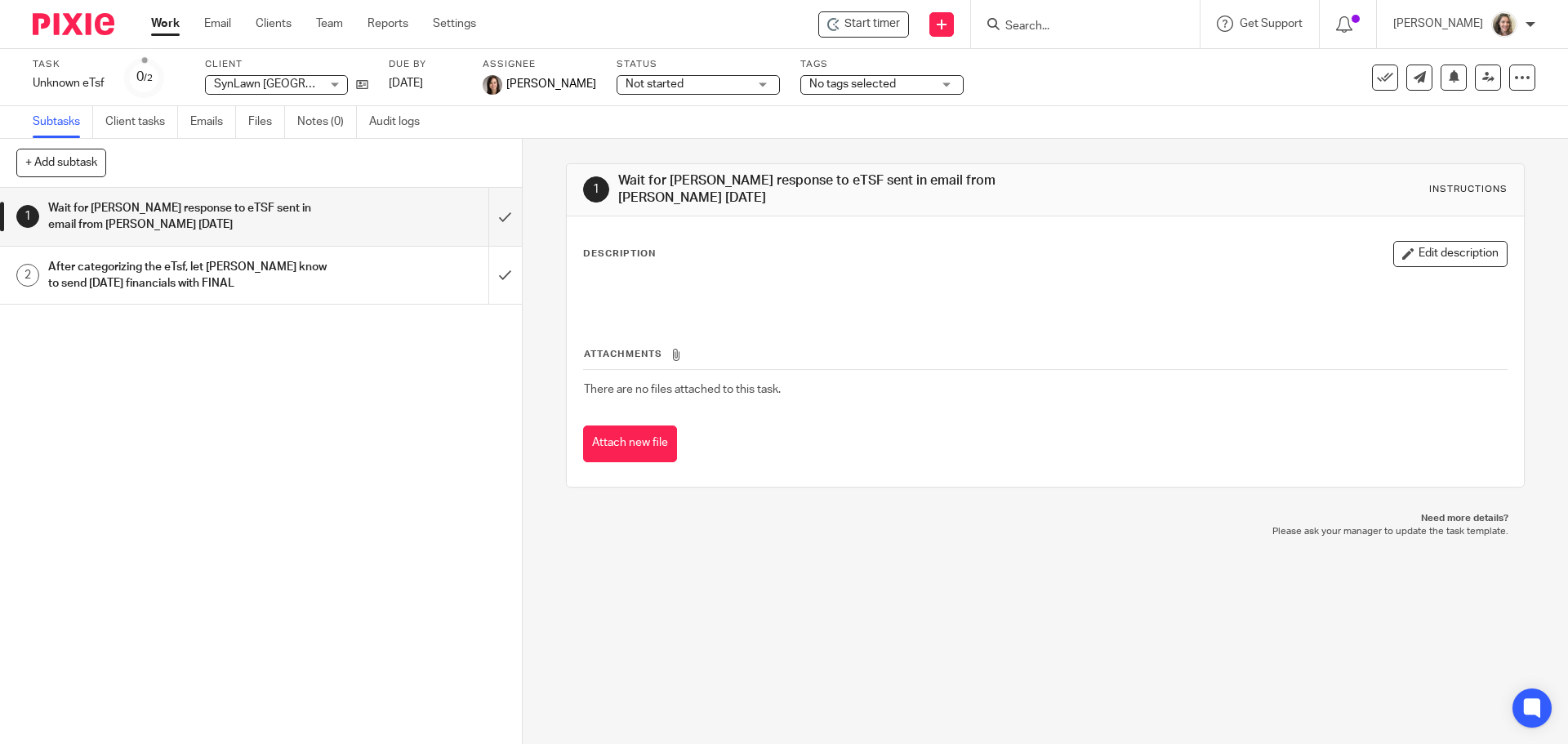
click at [162, 20] on link "Work" at bounding box center [165, 23] width 28 height 17
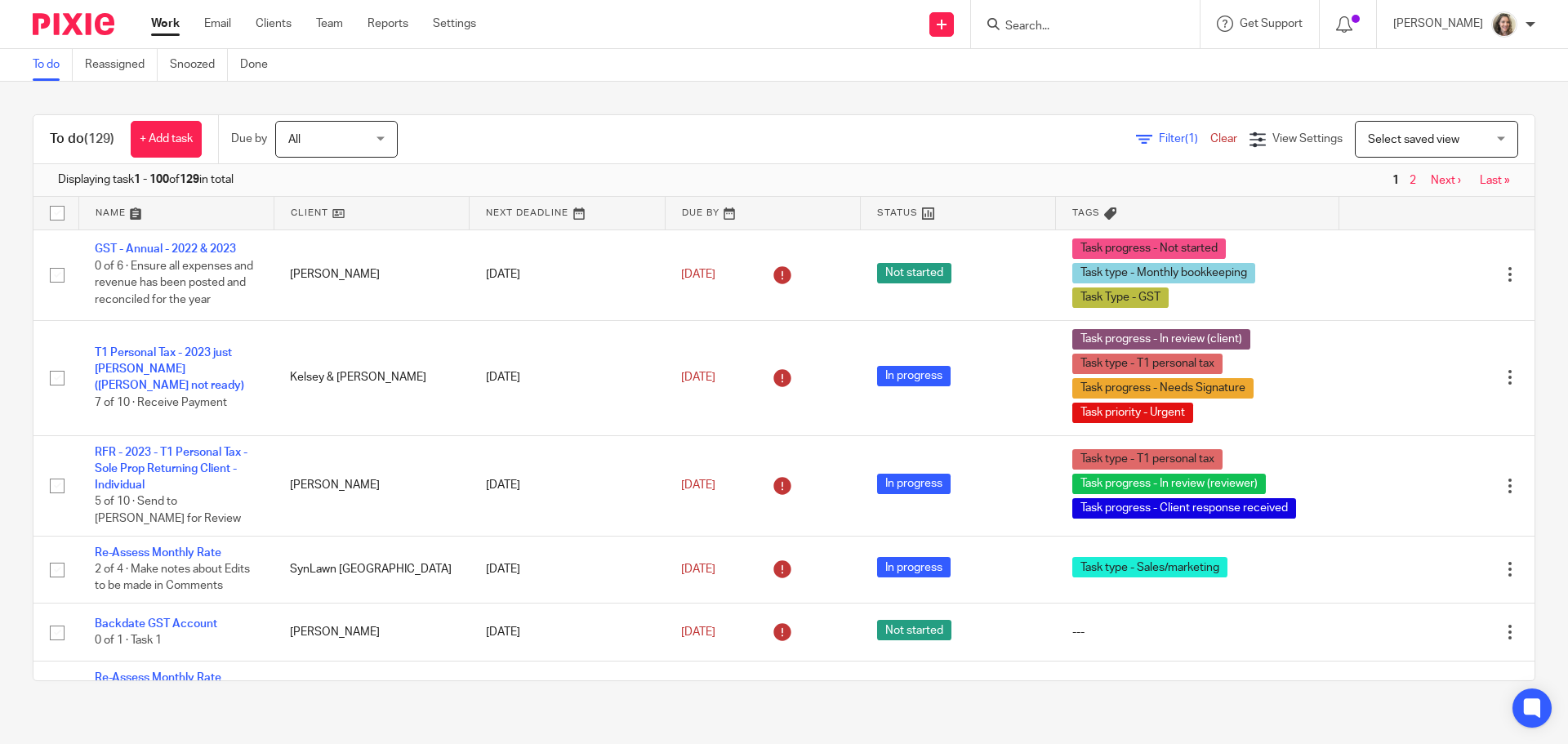
click at [332, 25] on link "Team" at bounding box center [329, 23] width 27 height 17
